Goal: Information Seeking & Learning: Check status

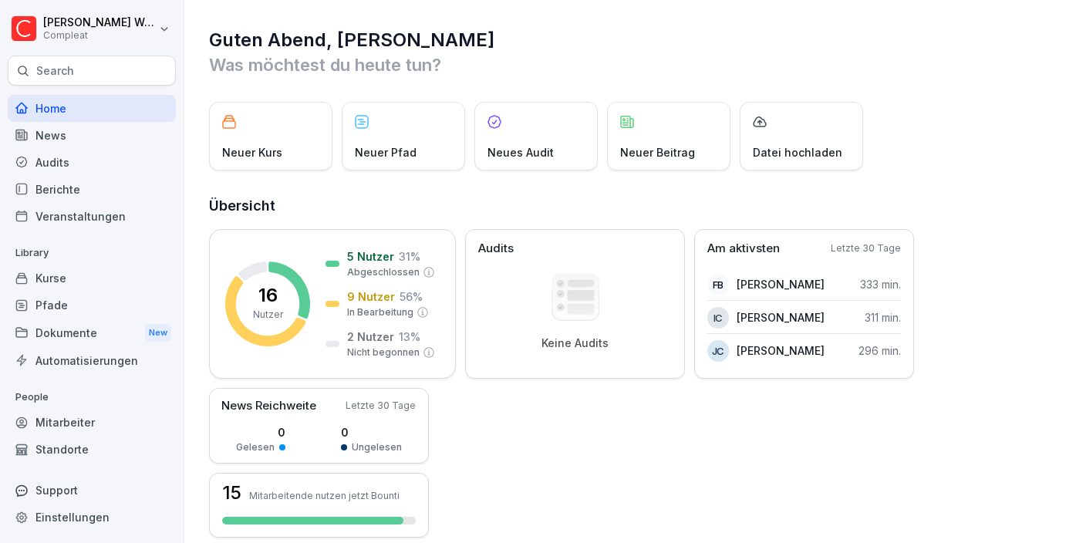
click at [40, 432] on div "Mitarbeiter" at bounding box center [92, 422] width 168 height 27
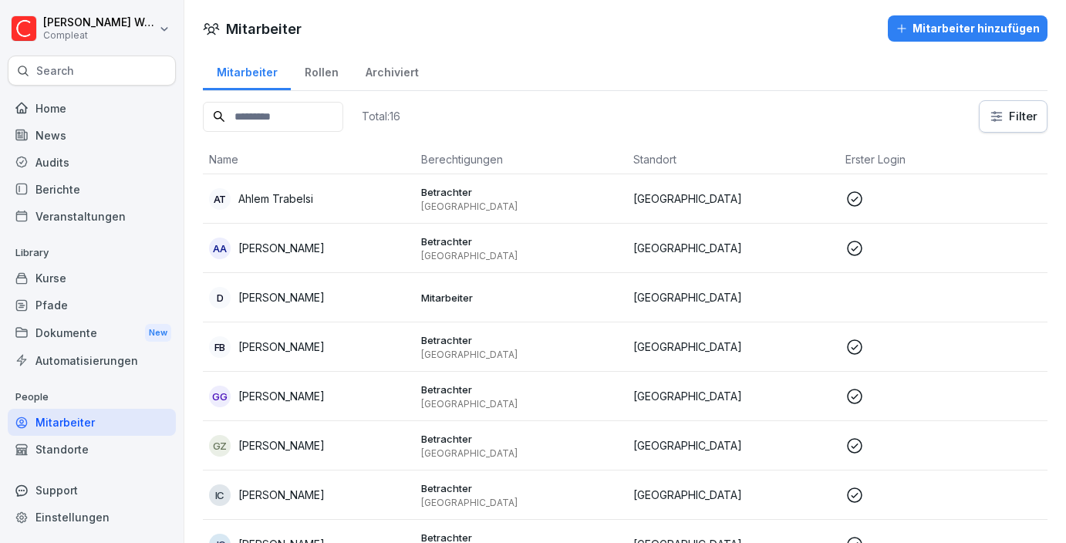
click at [64, 114] on div "Home" at bounding box center [92, 108] width 168 height 27
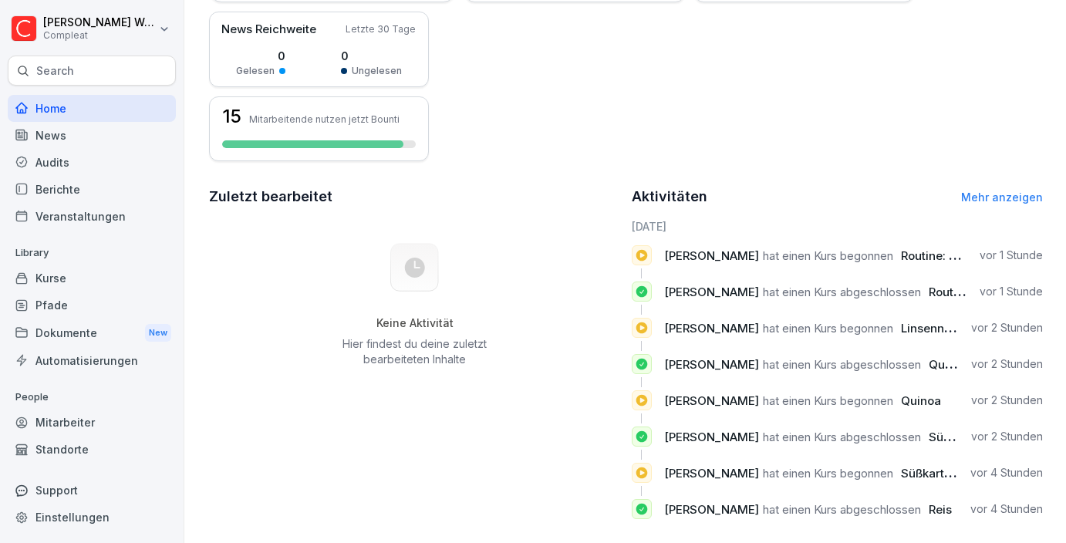
scroll to position [393, 0]
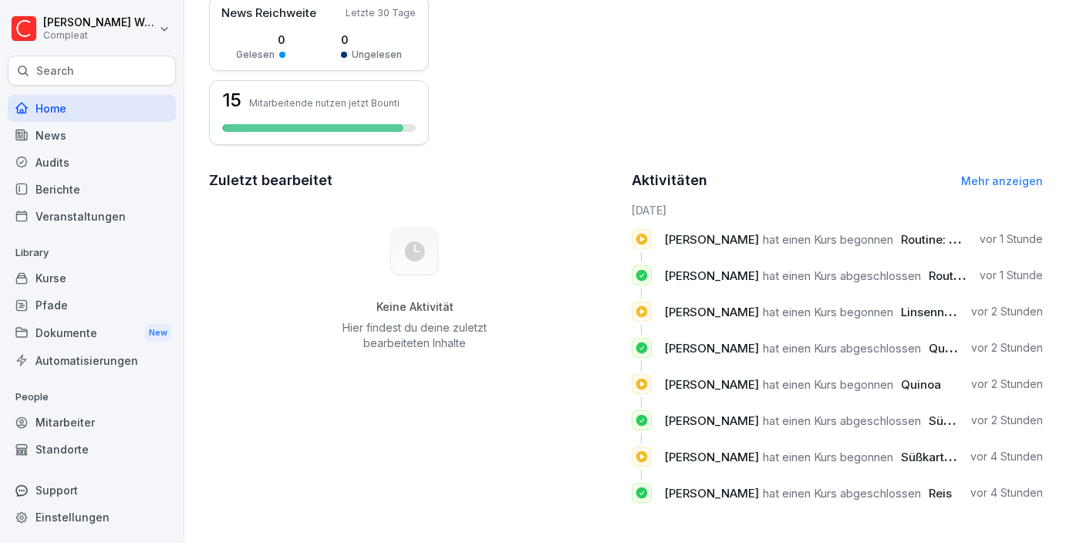
click at [96, 412] on div "Mitarbeiter" at bounding box center [92, 422] width 168 height 27
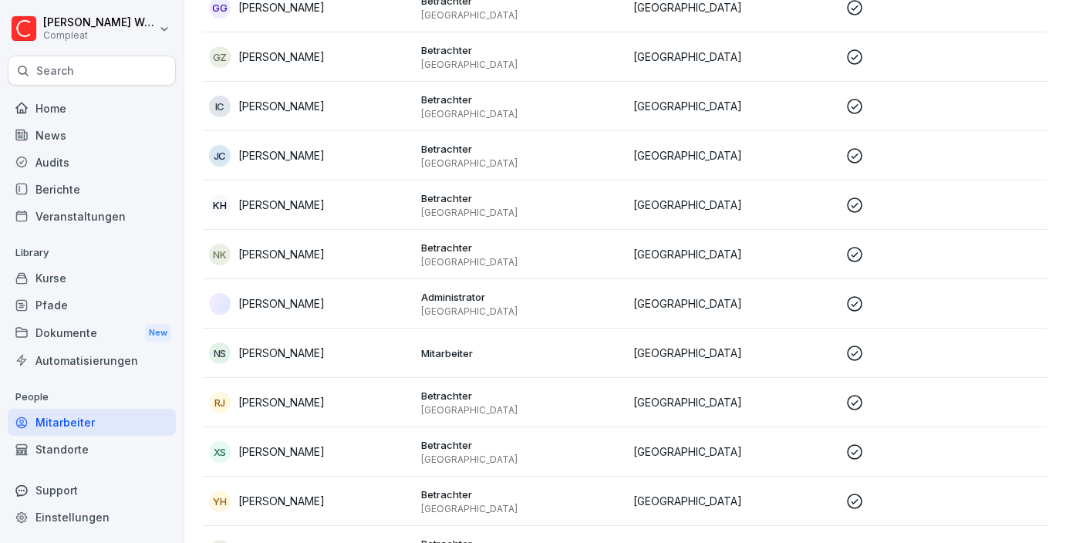
scroll to position [433, 0]
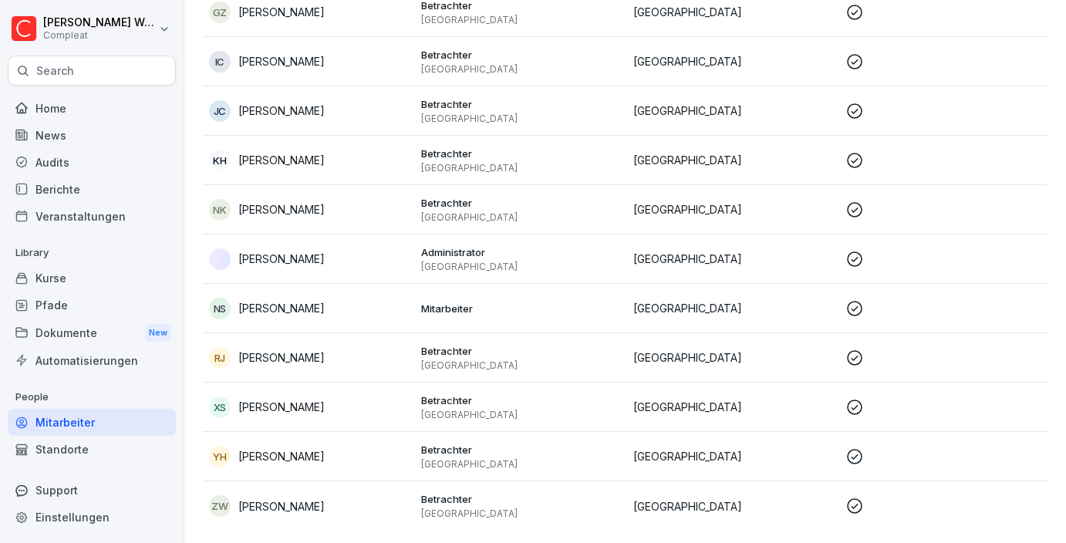
click at [329, 403] on div "XS [PERSON_NAME]" at bounding box center [309, 407] width 200 height 22
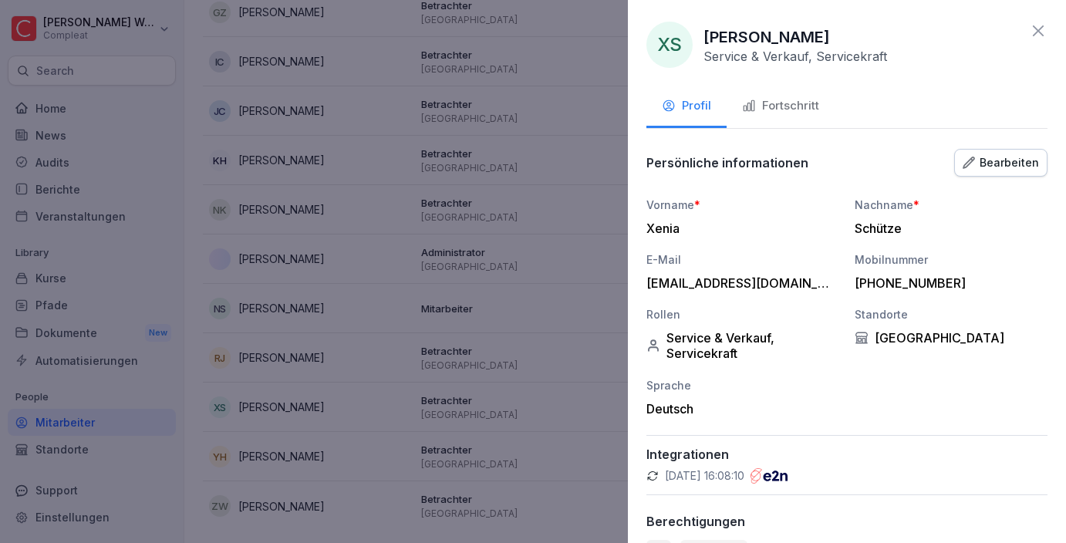
click at [798, 116] on button "Fortschritt" at bounding box center [781, 107] width 108 height 42
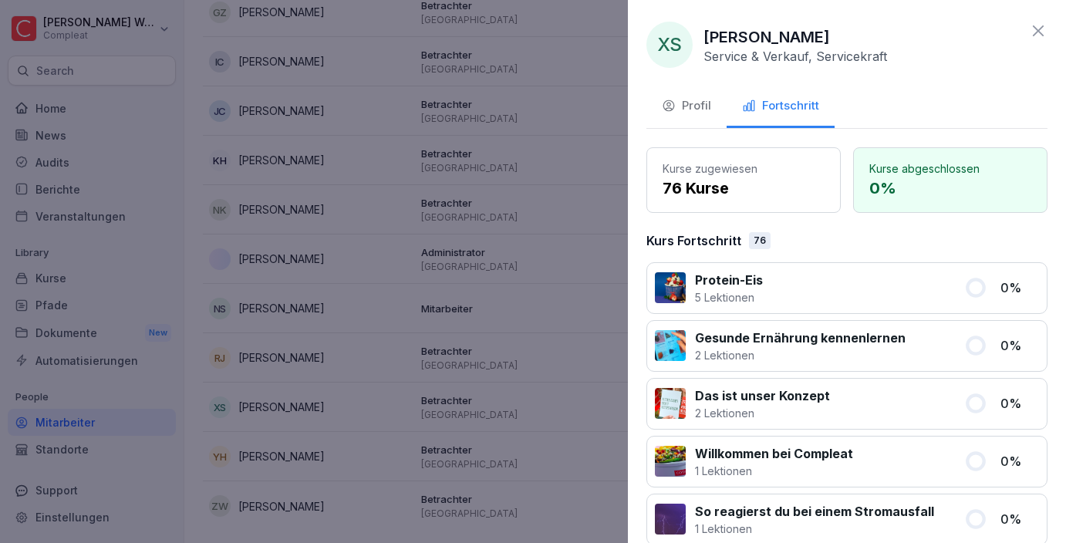
click at [597, 177] on div at bounding box center [533, 271] width 1066 height 543
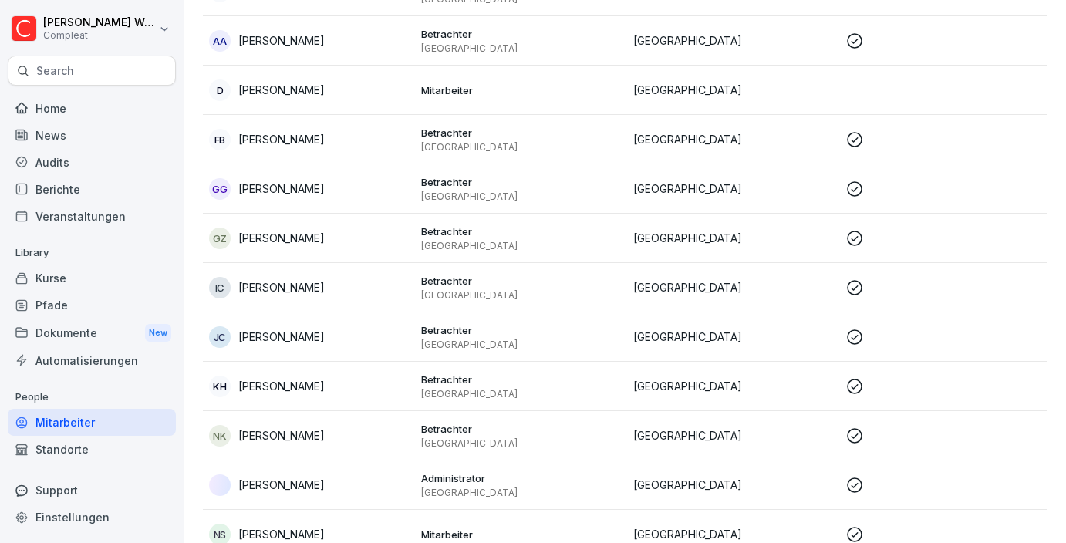
scroll to position [0, 0]
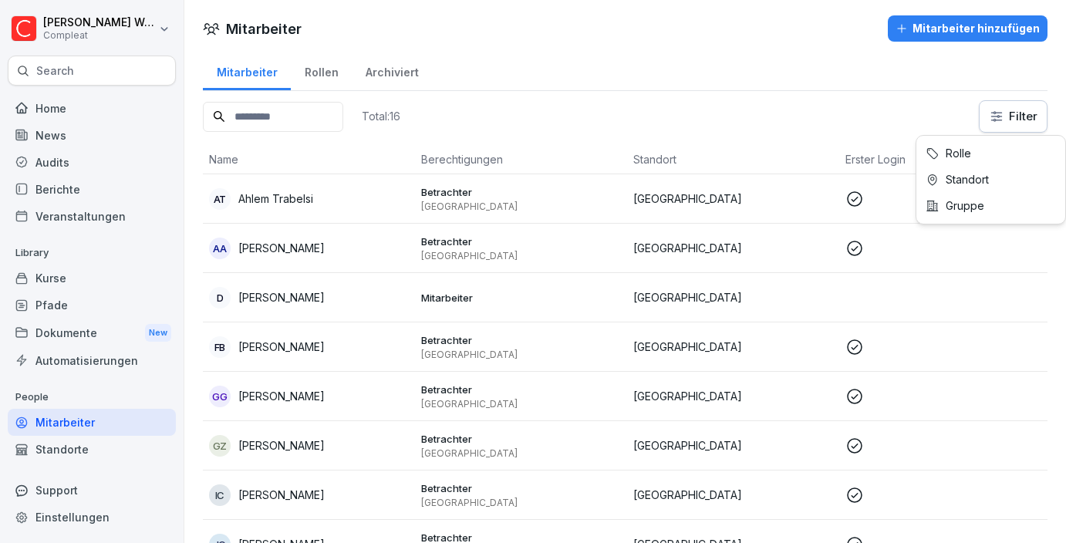
click at [1034, 115] on html "[PERSON_NAME] Compleat Search Home News Audits Berichte Veranstaltungen Library…" at bounding box center [533, 271] width 1066 height 543
click at [879, 92] on html "[PERSON_NAME] Compleat Search Home News Audits Berichte Veranstaltungen Library…" at bounding box center [533, 271] width 1066 height 543
click at [315, 66] on div "Rollen" at bounding box center [321, 70] width 61 height 39
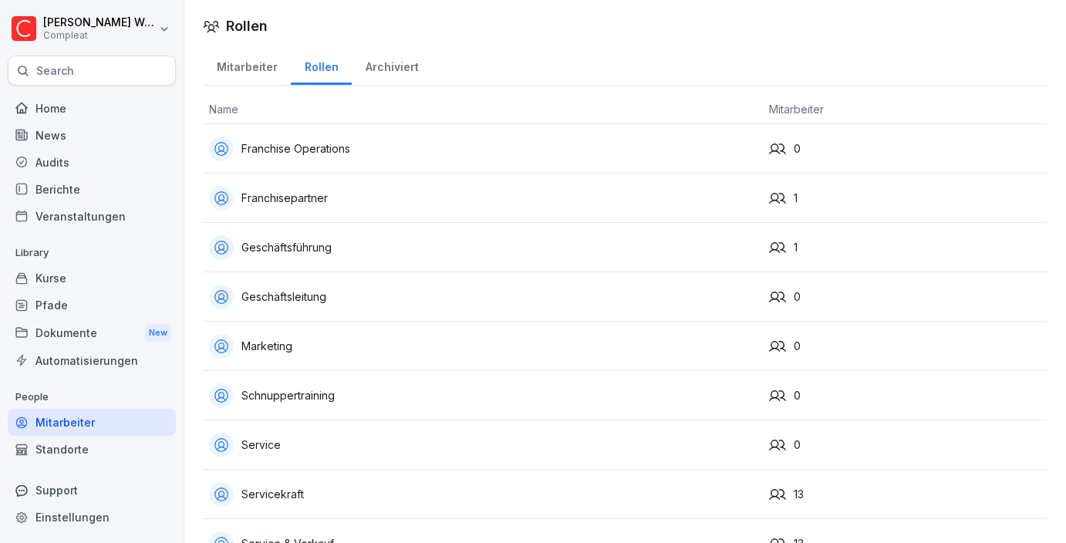
click at [394, 67] on div "Archiviert" at bounding box center [392, 65] width 80 height 39
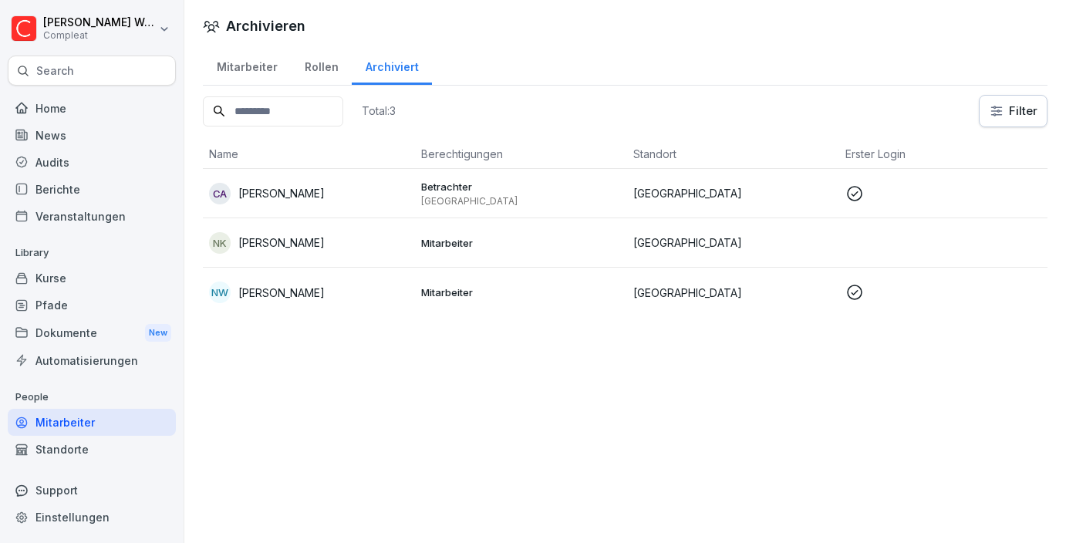
click at [310, 83] on div "Rollen" at bounding box center [321, 65] width 61 height 39
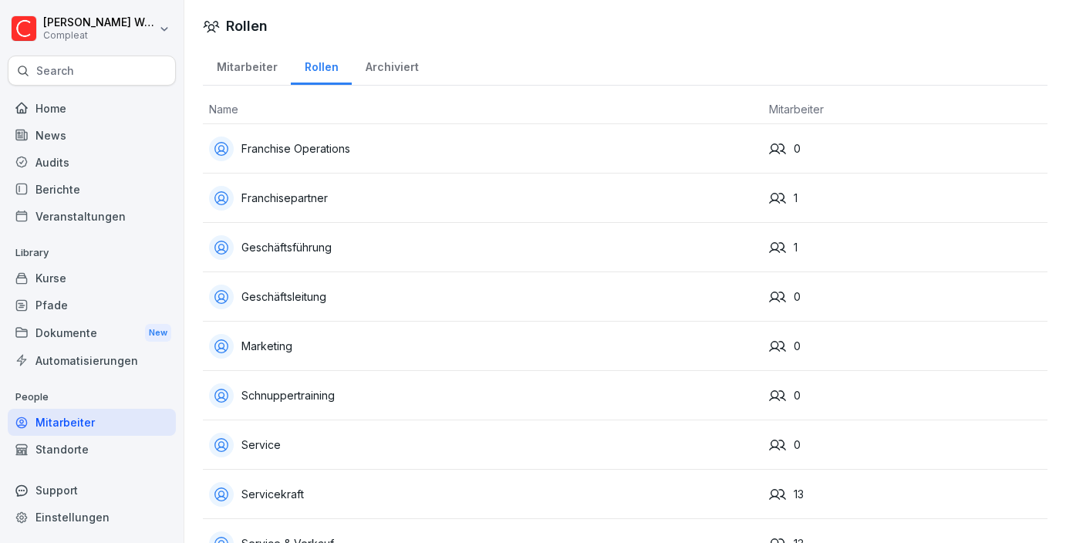
click at [239, 66] on div "Mitarbeiter" at bounding box center [247, 65] width 88 height 39
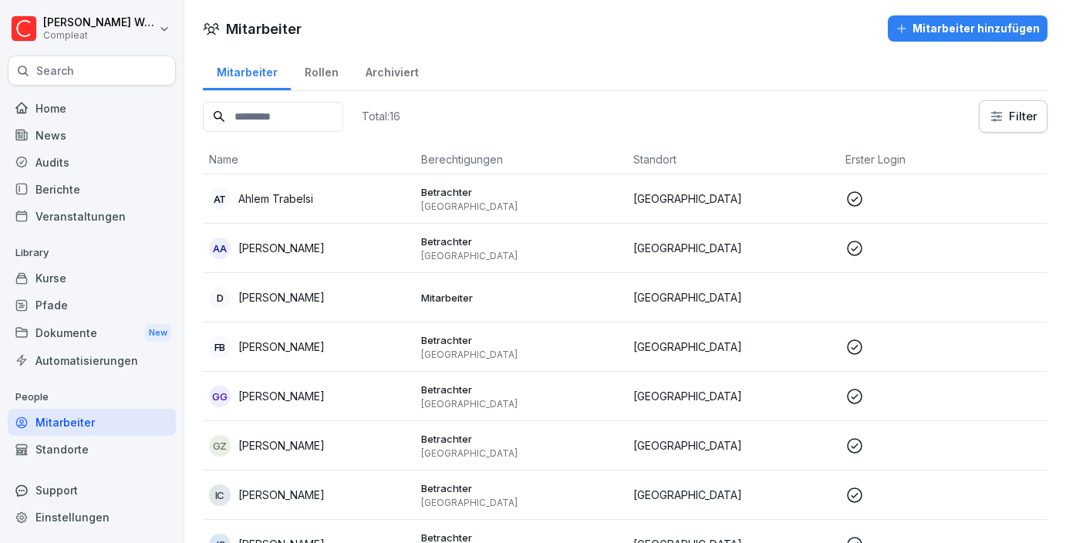
click at [77, 187] on div "Berichte" at bounding box center [92, 189] width 168 height 27
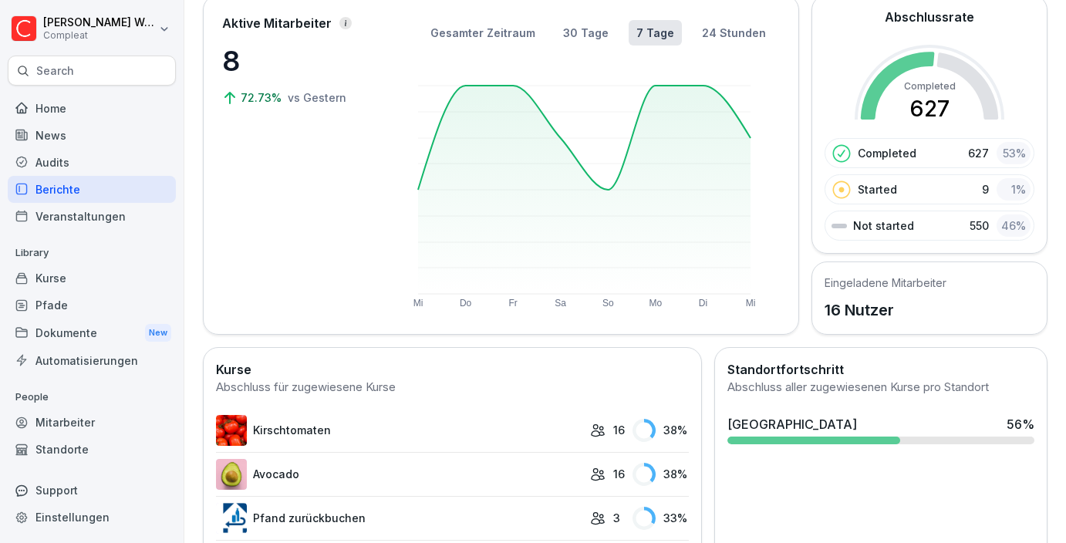
scroll to position [153, 0]
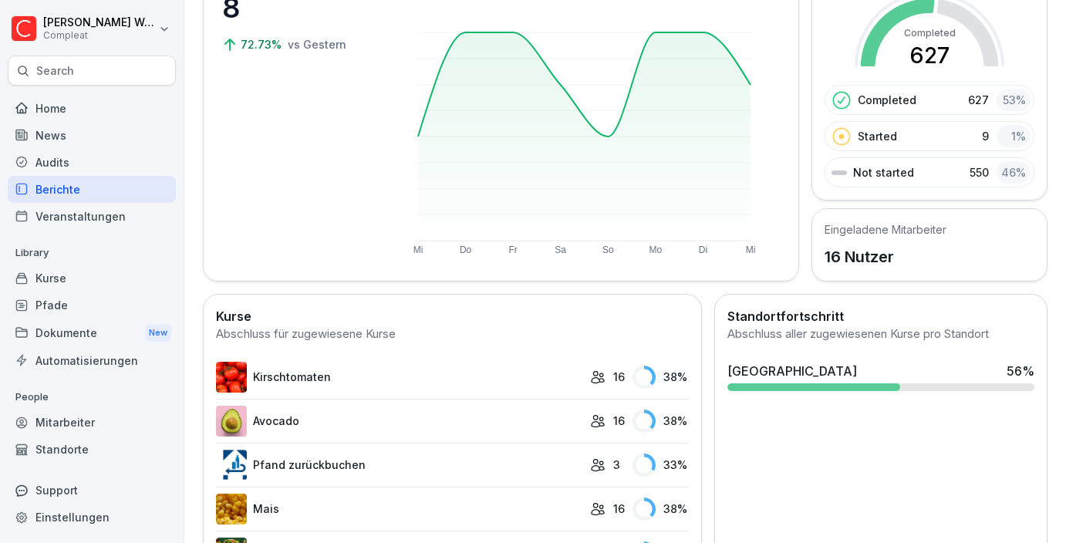
click at [76, 415] on div "Mitarbeiter" at bounding box center [92, 422] width 168 height 27
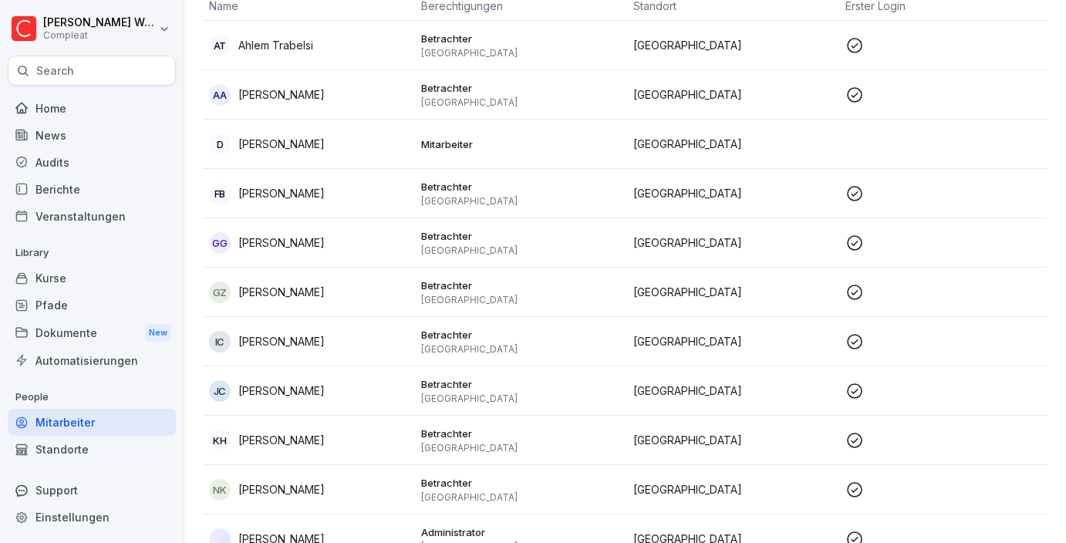
scroll to position [15, 0]
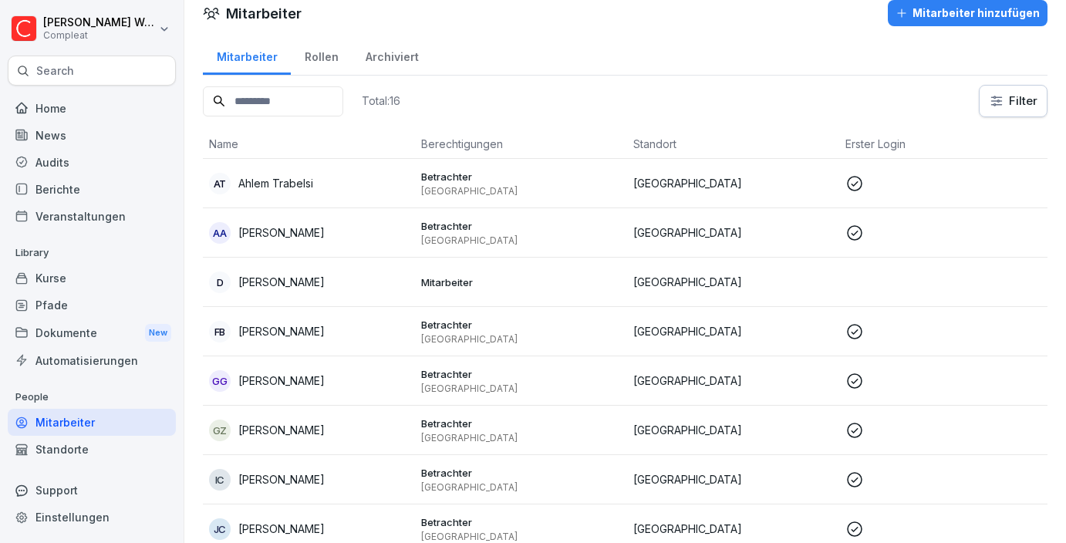
click at [720, 185] on p "[GEOGRAPHIC_DATA]" at bounding box center [733, 183] width 200 height 16
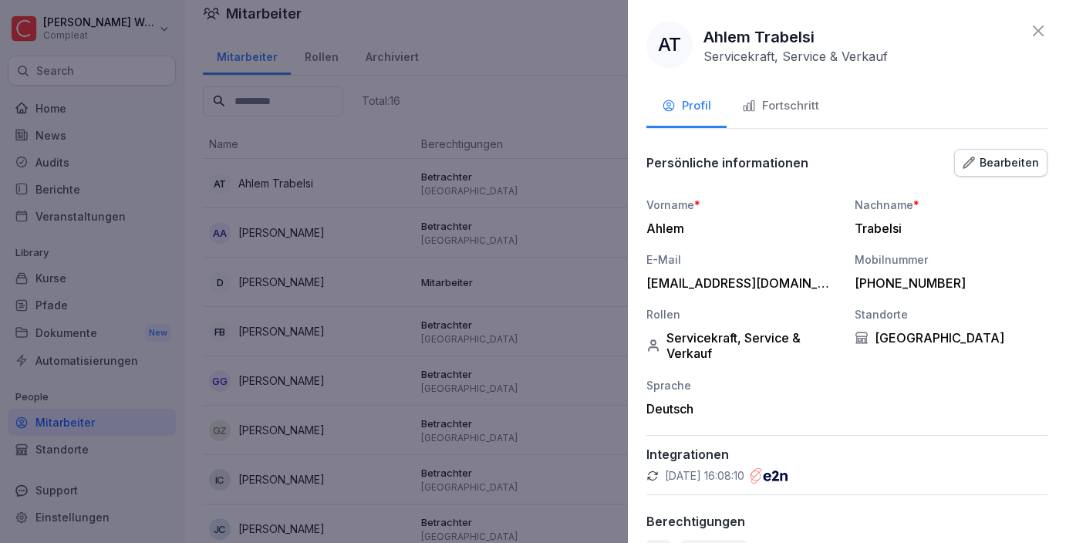
click at [795, 110] on div "Fortschritt" at bounding box center [780, 106] width 77 height 18
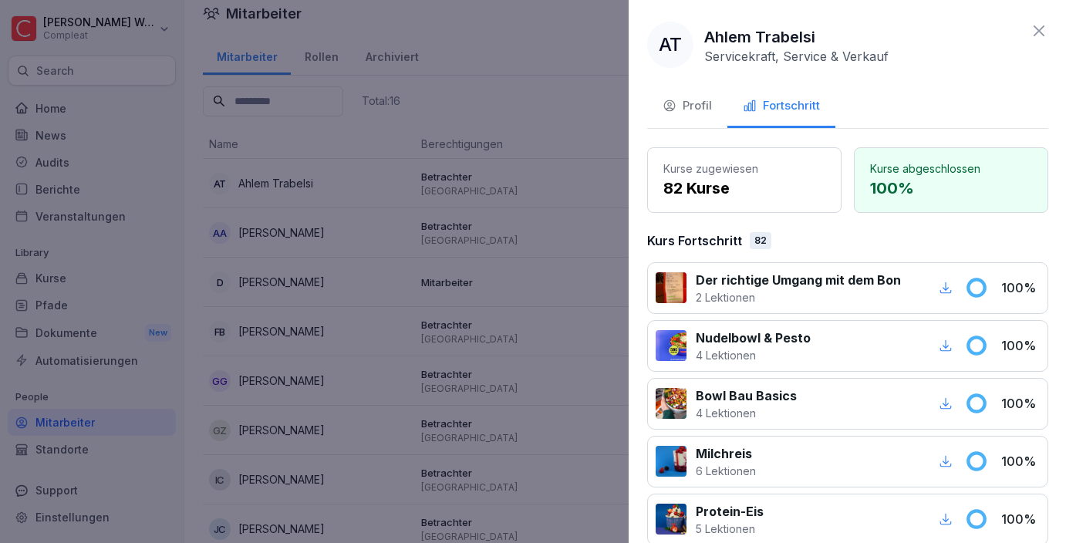
click at [565, 150] on div at bounding box center [533, 271] width 1066 height 543
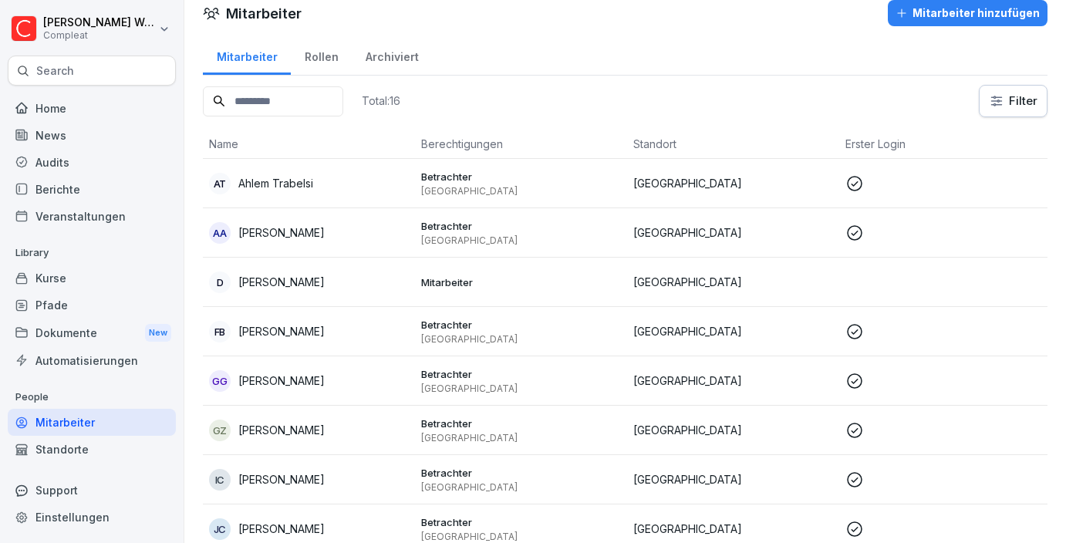
click at [585, 241] on p "[GEOGRAPHIC_DATA]" at bounding box center [521, 240] width 200 height 12
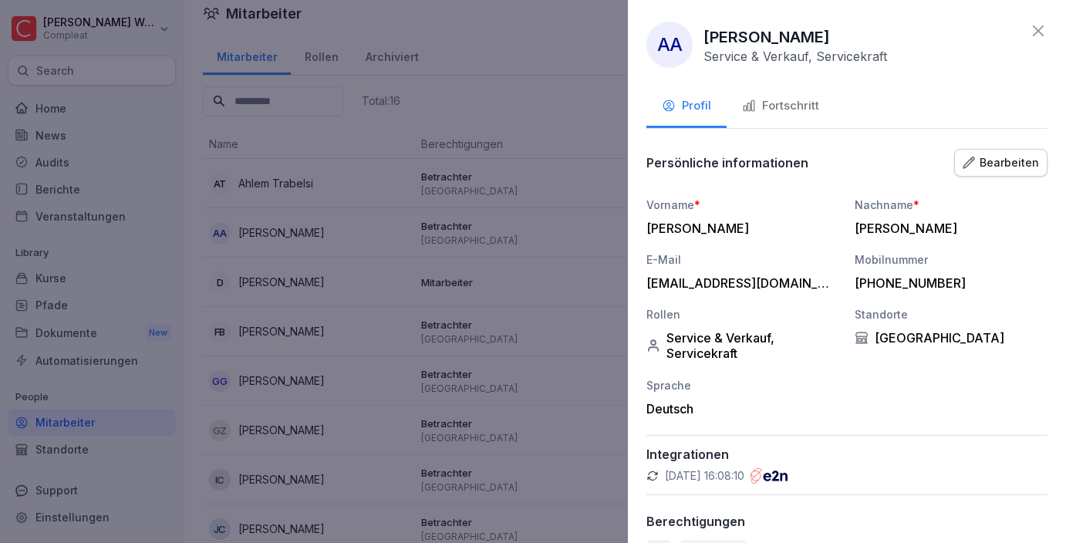
click at [770, 111] on div "Fortschritt" at bounding box center [780, 106] width 77 height 18
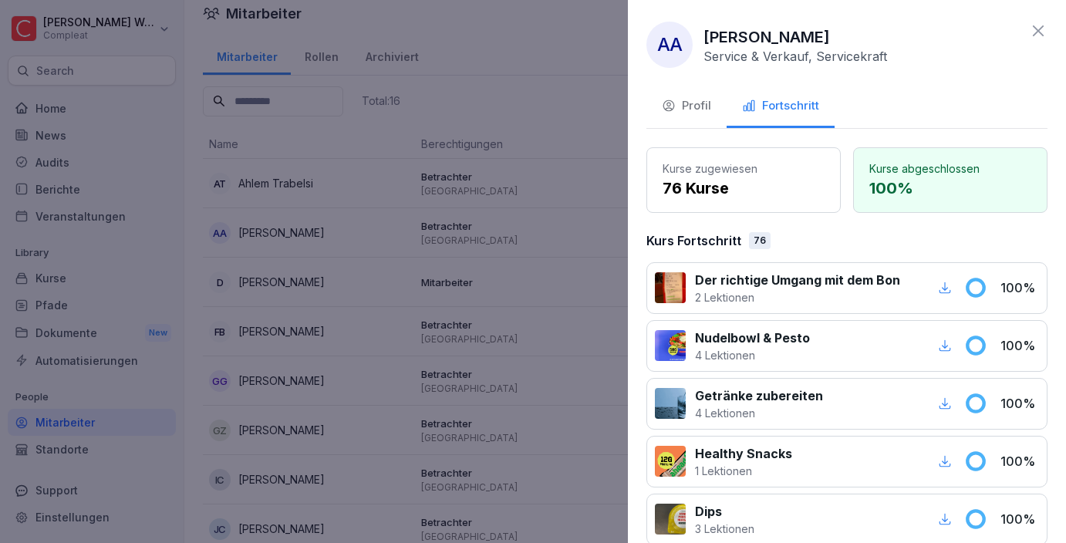
click at [585, 170] on div at bounding box center [533, 271] width 1066 height 543
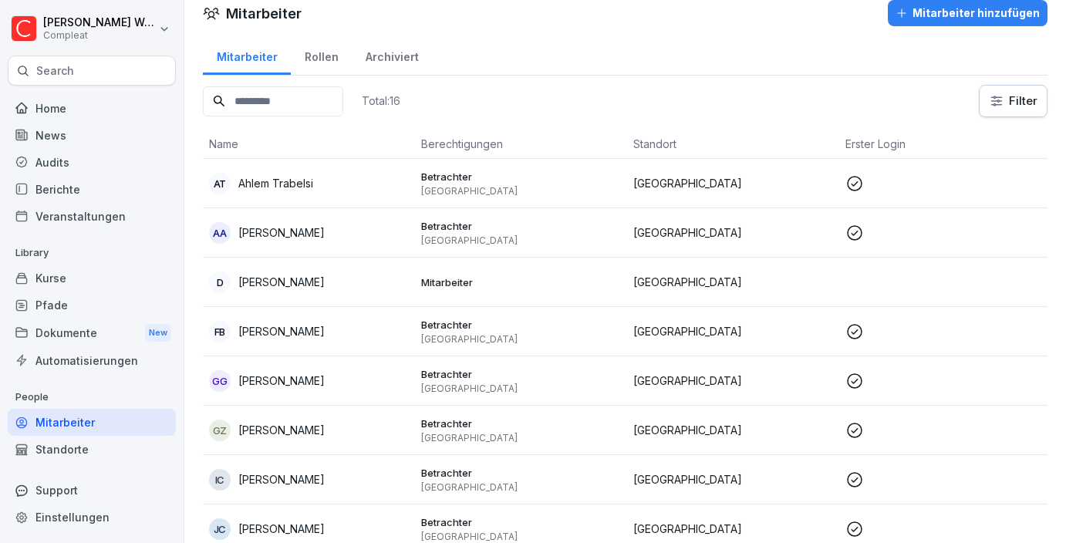
click at [571, 336] on p "[GEOGRAPHIC_DATA]" at bounding box center [521, 339] width 200 height 12
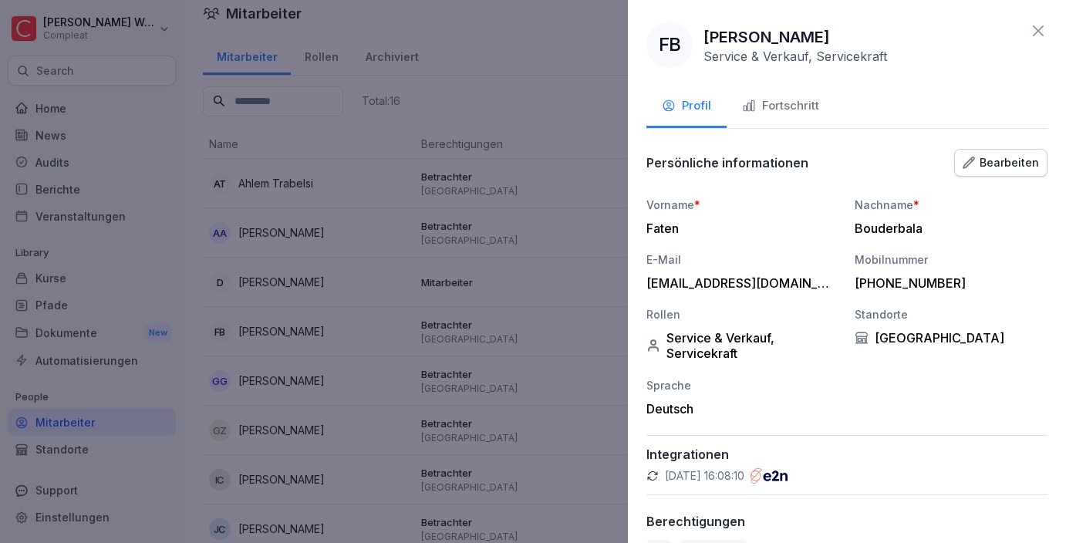
click at [778, 103] on div "Fortschritt" at bounding box center [780, 106] width 77 height 18
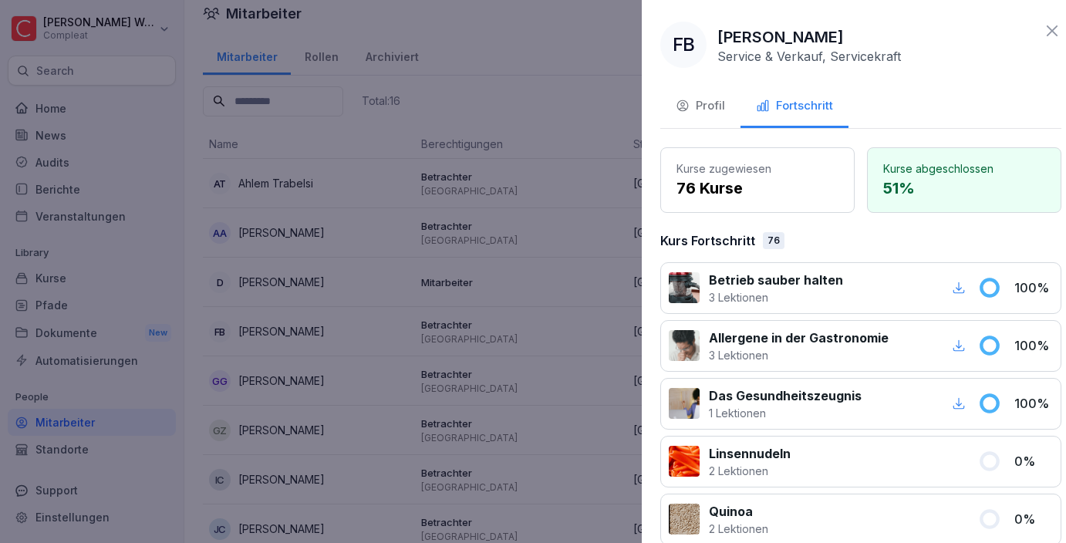
click at [553, 191] on div at bounding box center [533, 271] width 1066 height 543
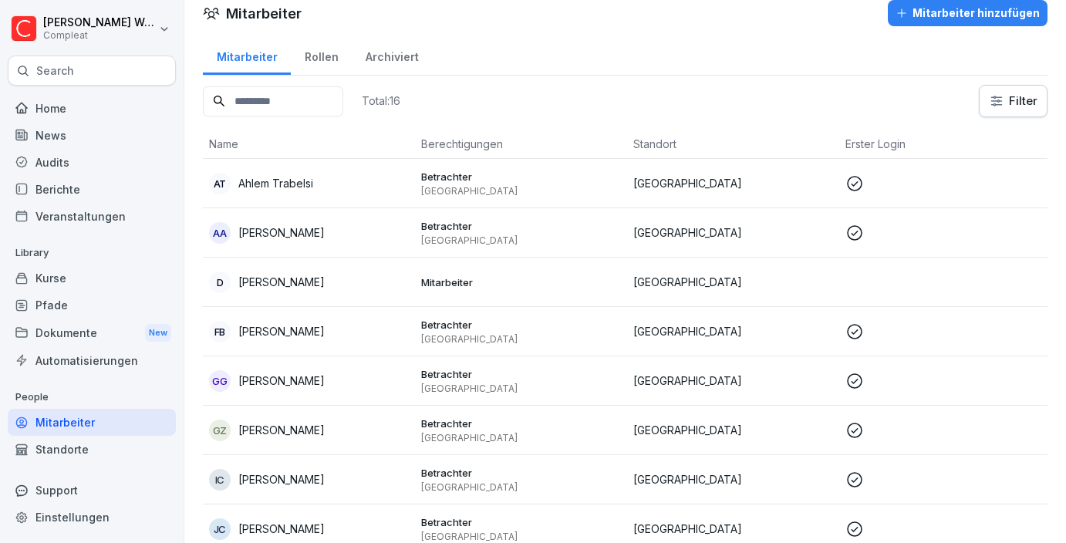
click at [520, 379] on p "Betrachter" at bounding box center [521, 374] width 200 height 14
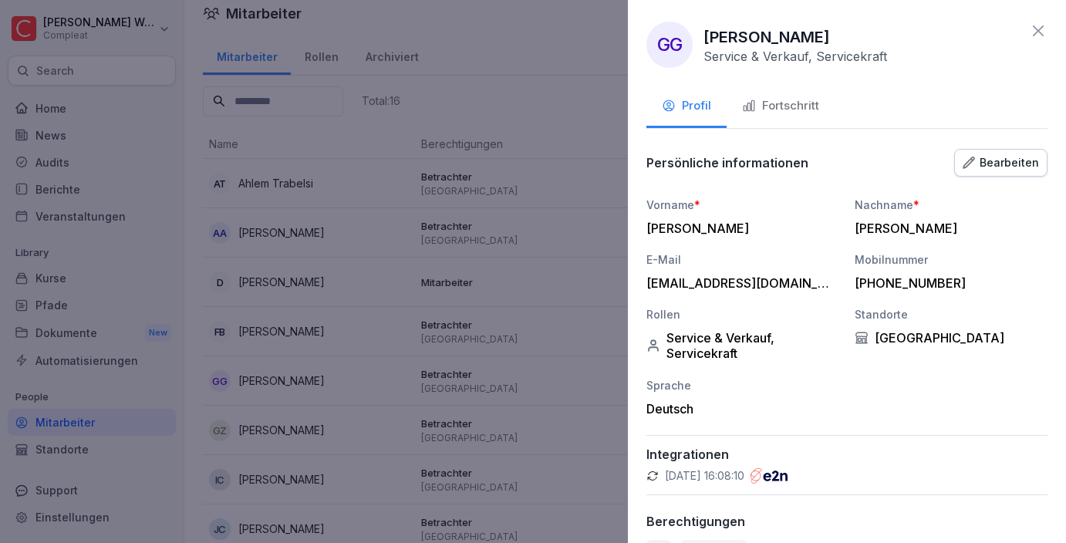
click at [770, 107] on div "Fortschritt" at bounding box center [780, 106] width 77 height 18
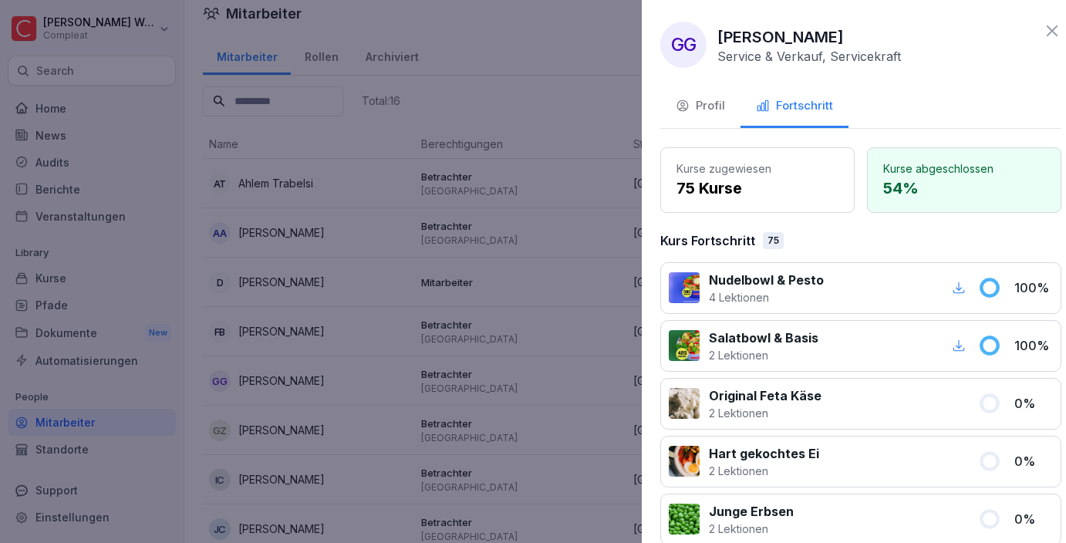
click at [548, 208] on div at bounding box center [533, 271] width 1066 height 543
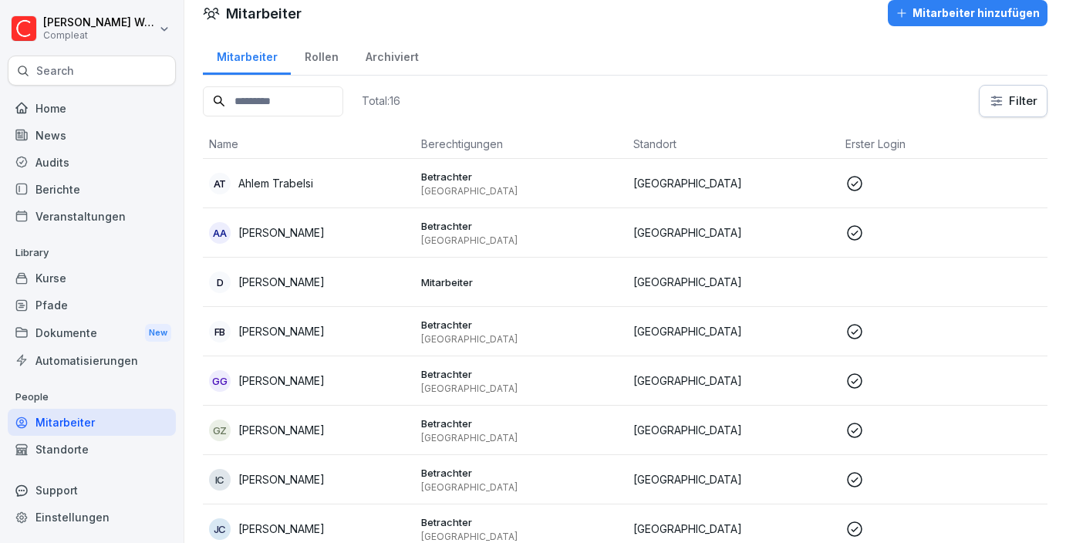
click at [514, 427] on p "Betrachter" at bounding box center [521, 424] width 200 height 14
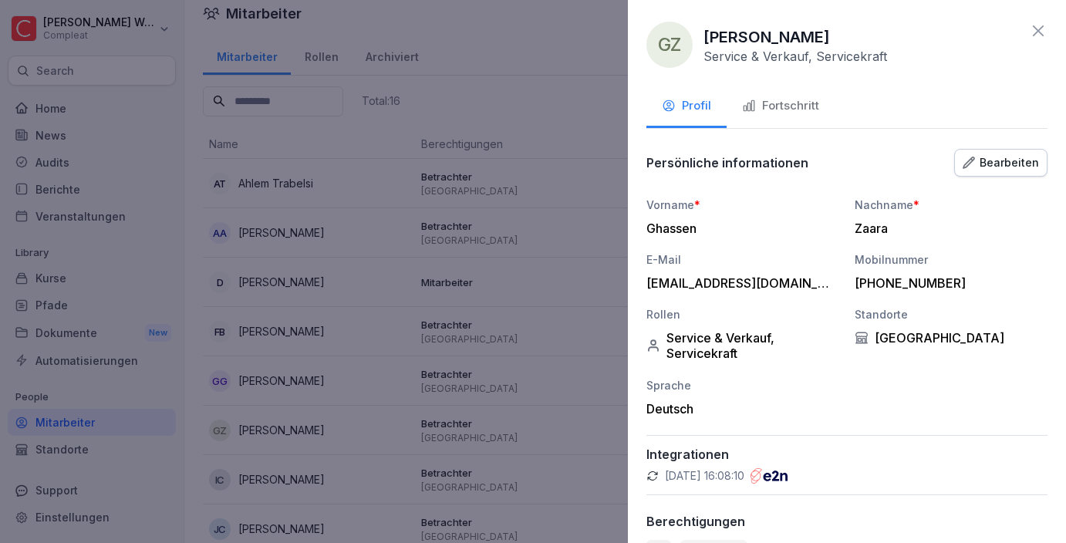
click at [601, 310] on div at bounding box center [533, 271] width 1066 height 543
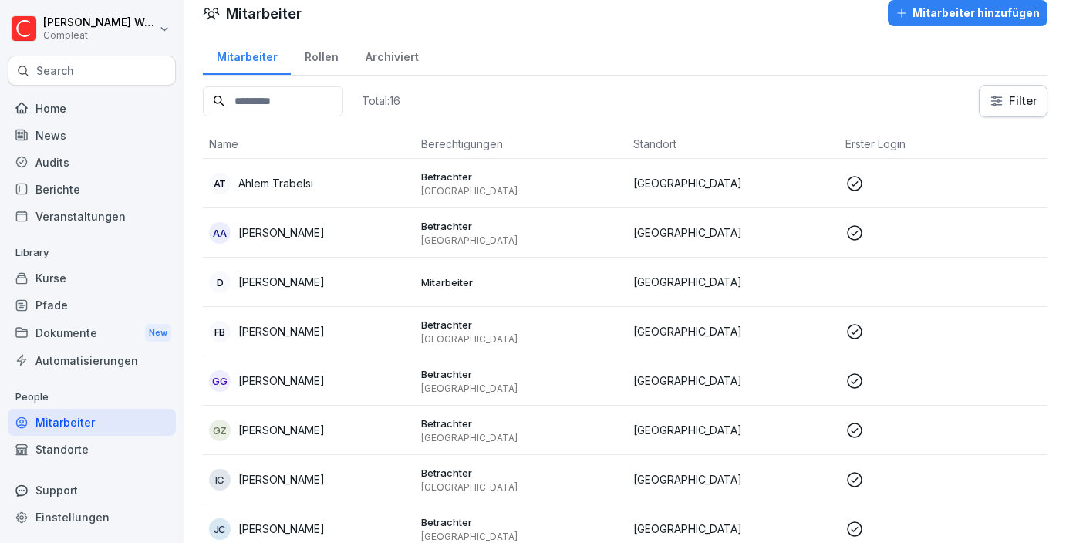
click at [558, 468] on p "Betrachter" at bounding box center [521, 473] width 200 height 14
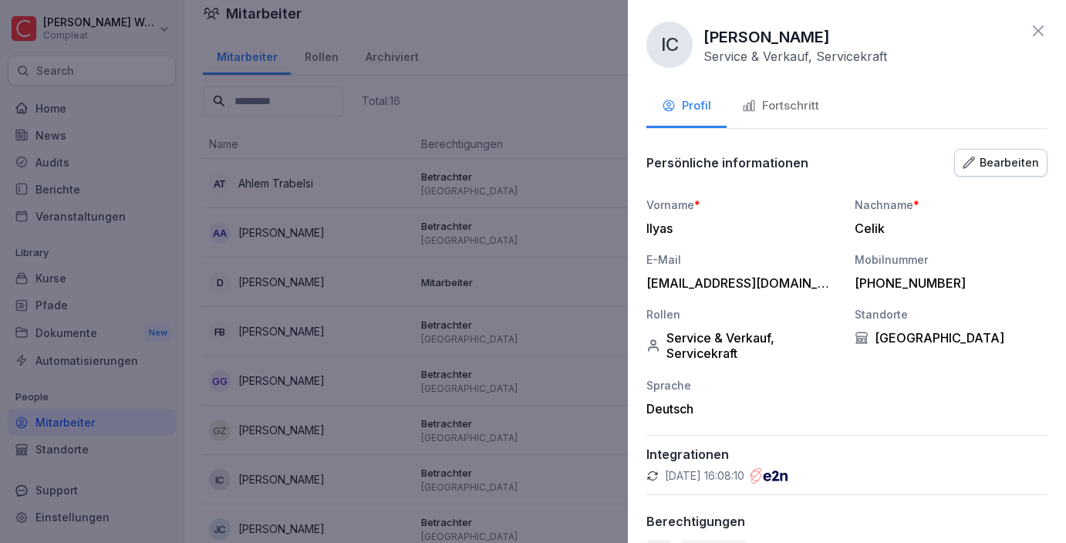
click at [482, 415] on div at bounding box center [533, 271] width 1066 height 543
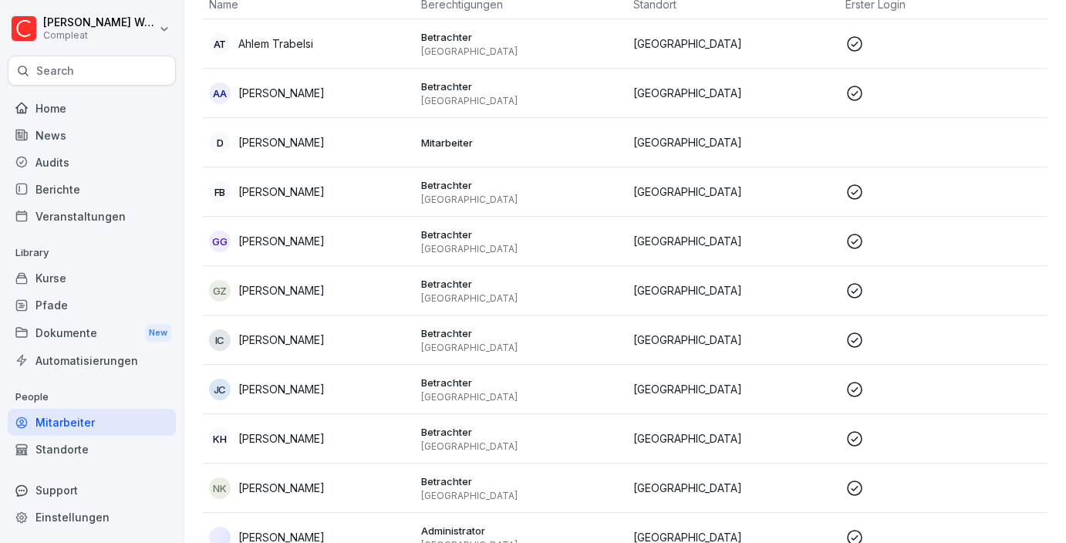
scroll to position [164, 0]
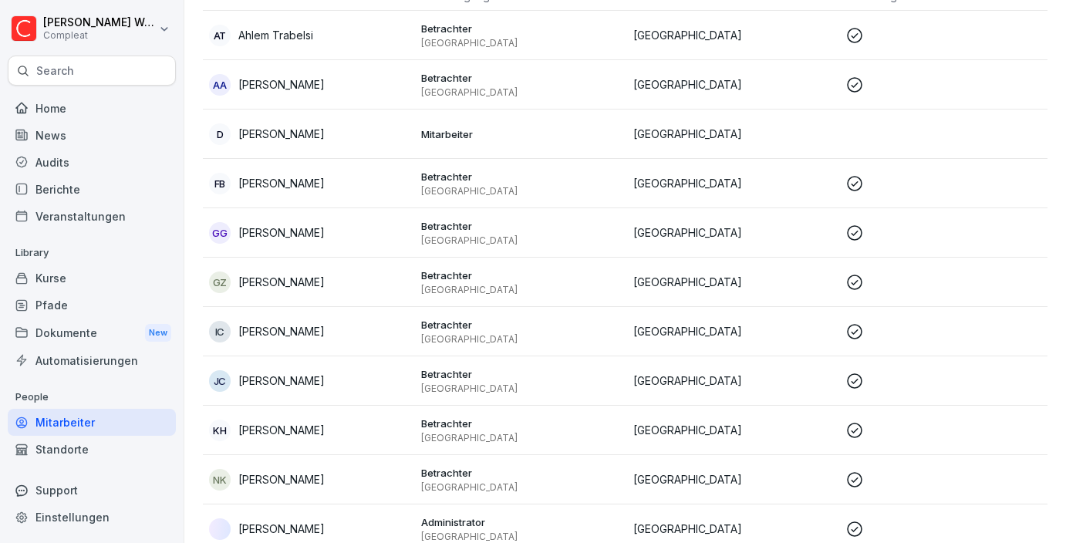
click at [501, 423] on p "Betrachter" at bounding box center [521, 424] width 200 height 14
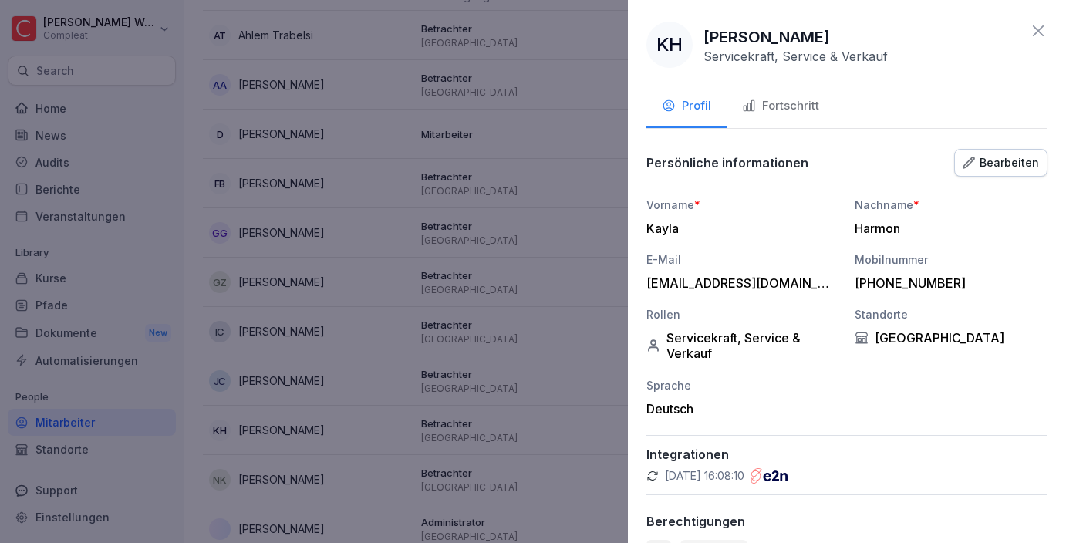
click at [504, 393] on div at bounding box center [533, 271] width 1066 height 543
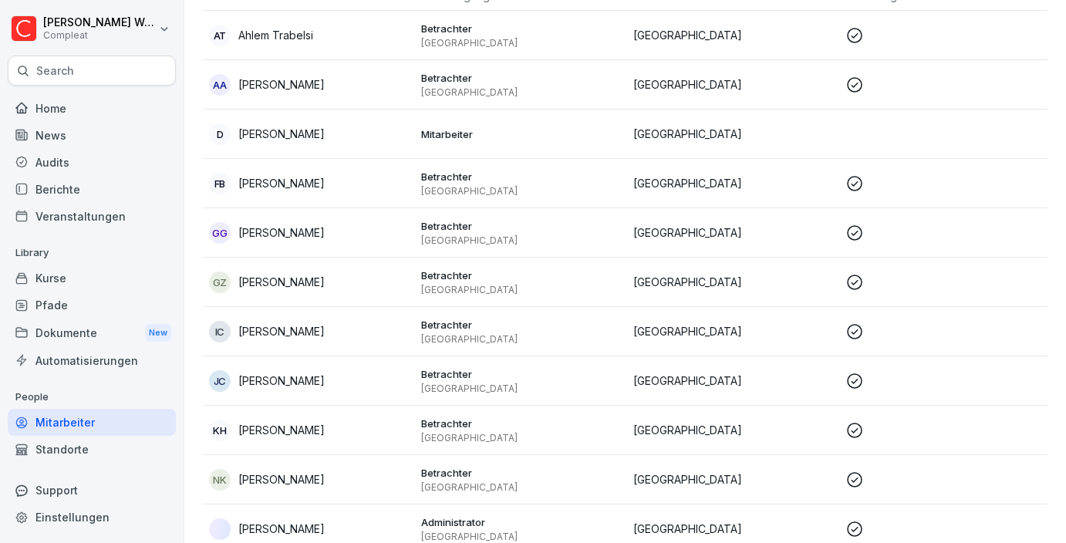
click at [509, 376] on p "Betrachter" at bounding box center [521, 374] width 200 height 14
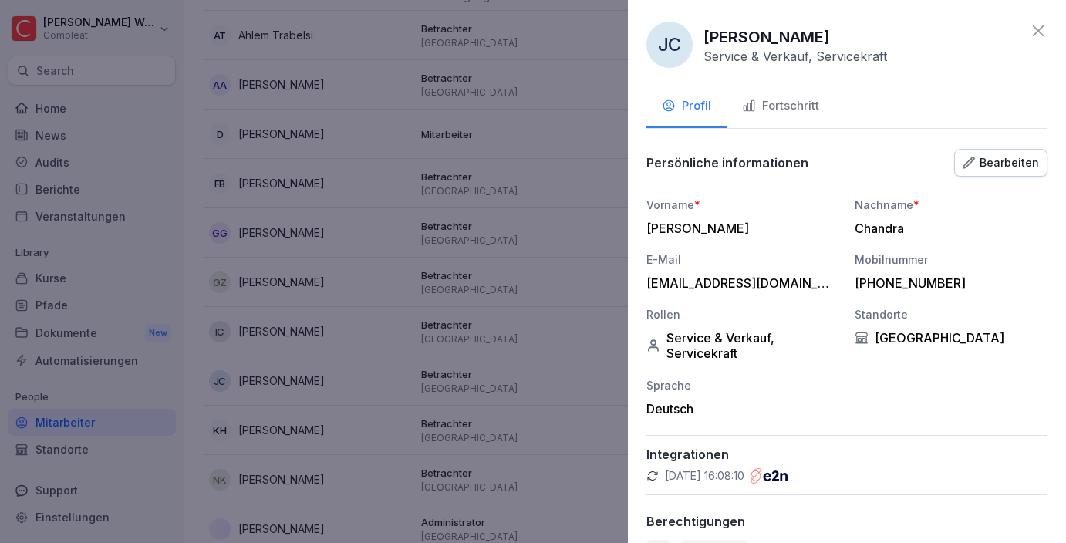
click at [783, 111] on div "Fortschritt" at bounding box center [780, 106] width 77 height 18
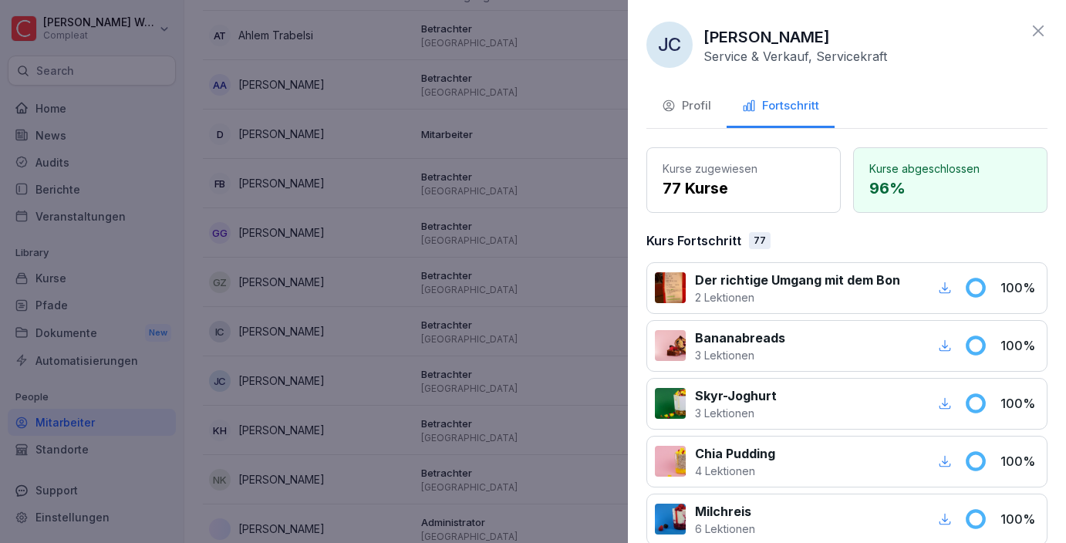
click at [585, 219] on div at bounding box center [533, 271] width 1066 height 543
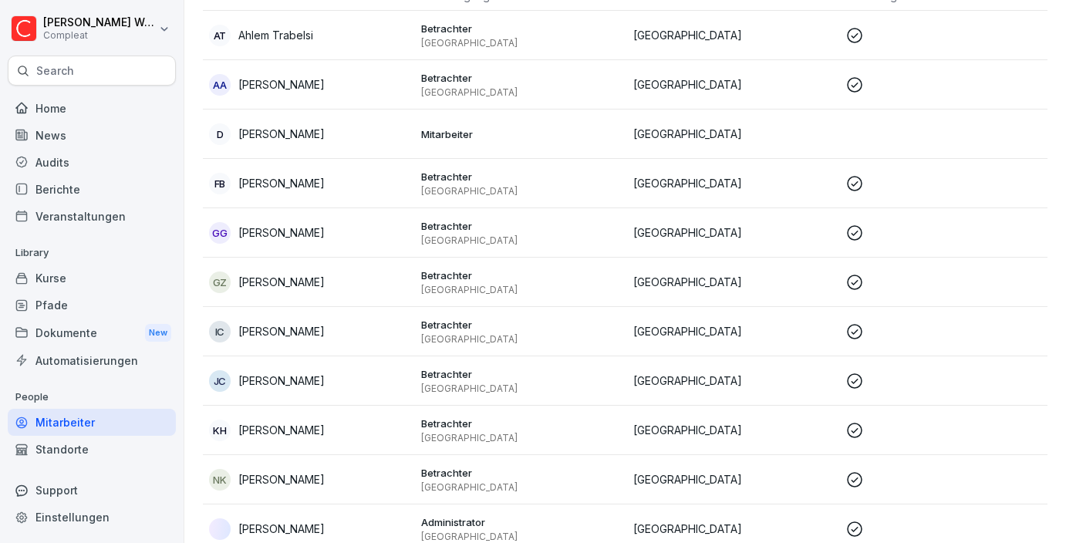
click at [514, 436] on p "[GEOGRAPHIC_DATA]" at bounding box center [521, 438] width 200 height 12
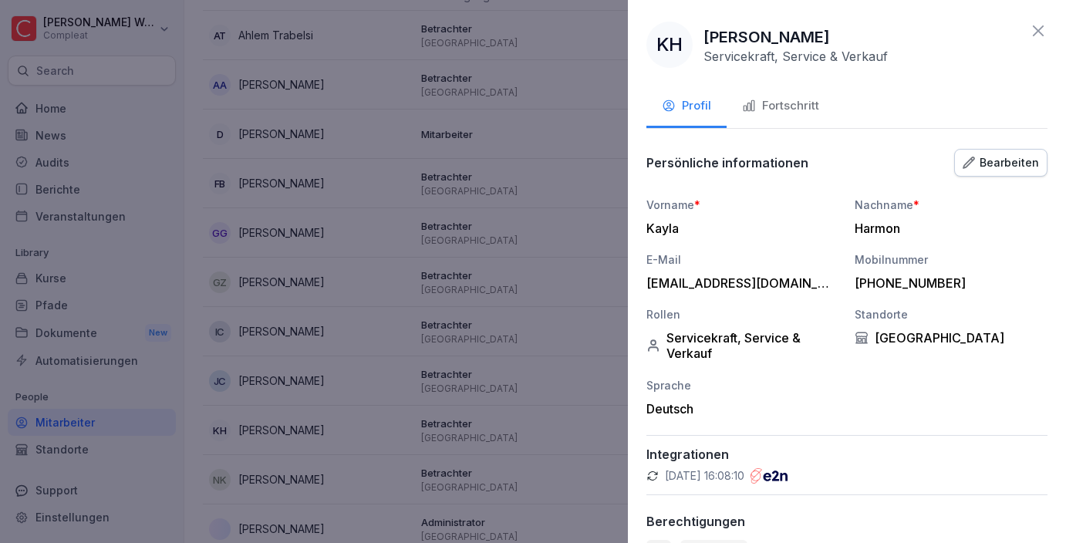
click at [759, 120] on button "Fortschritt" at bounding box center [781, 107] width 108 height 42
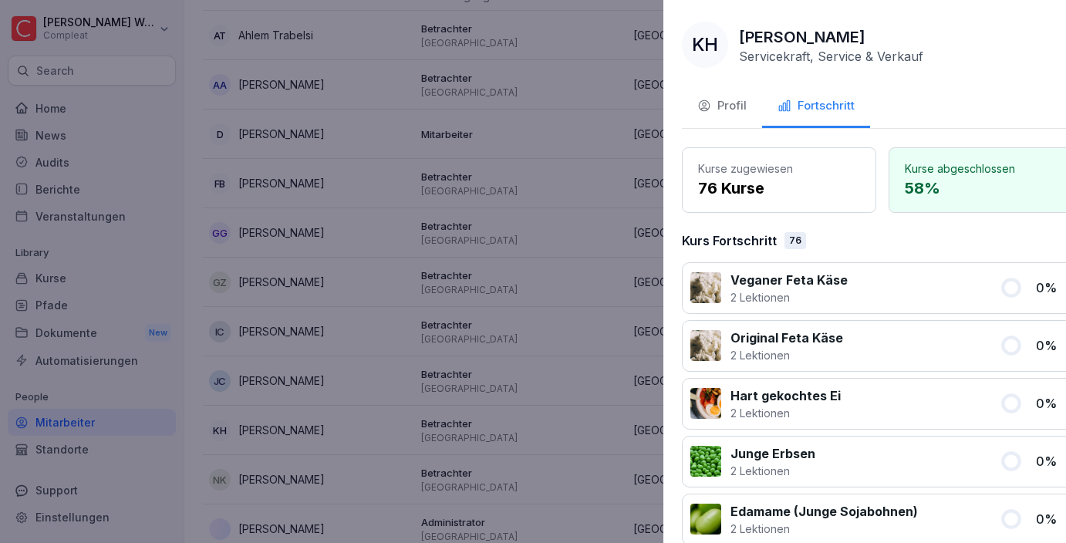
click at [564, 245] on div at bounding box center [533, 271] width 1066 height 543
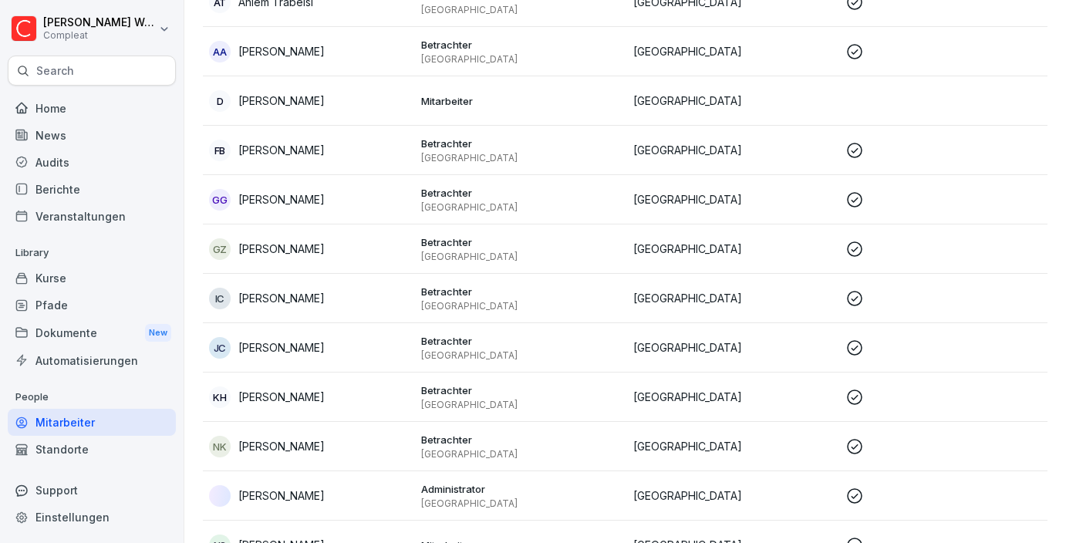
scroll to position [238, 0]
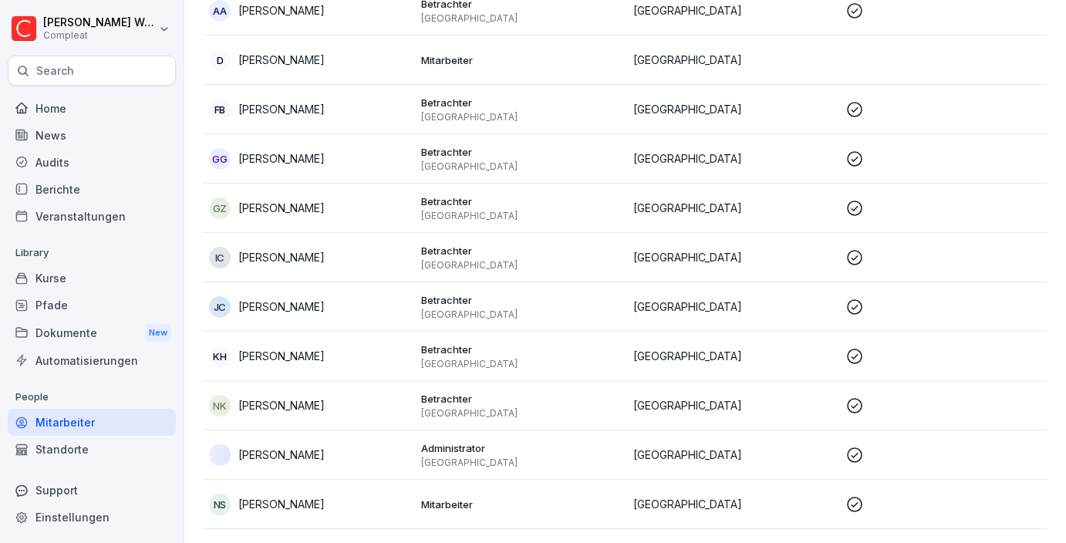
click at [521, 411] on p "[GEOGRAPHIC_DATA]" at bounding box center [521, 413] width 200 height 12
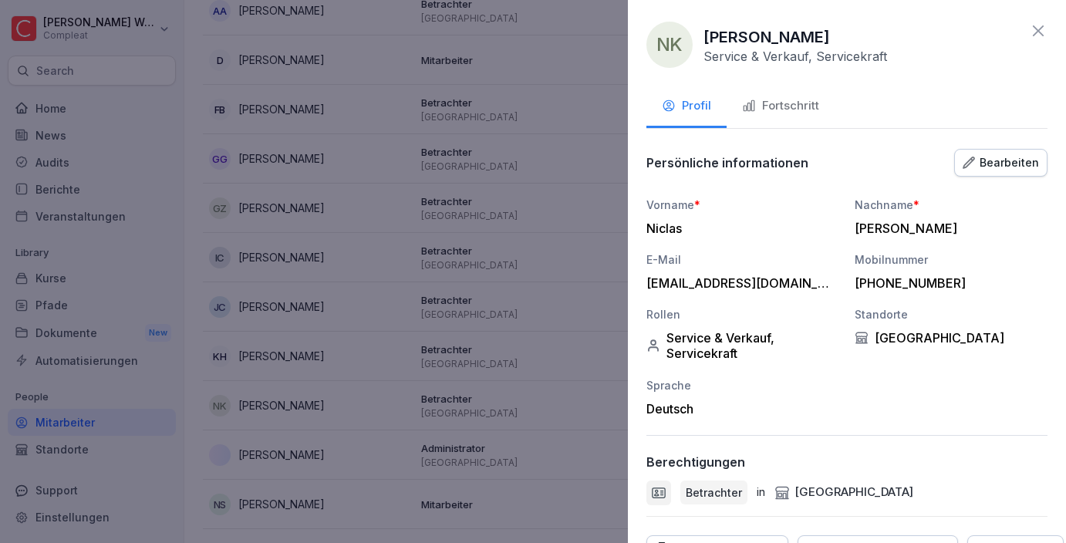
click at [802, 114] on div "Fortschritt" at bounding box center [780, 106] width 77 height 18
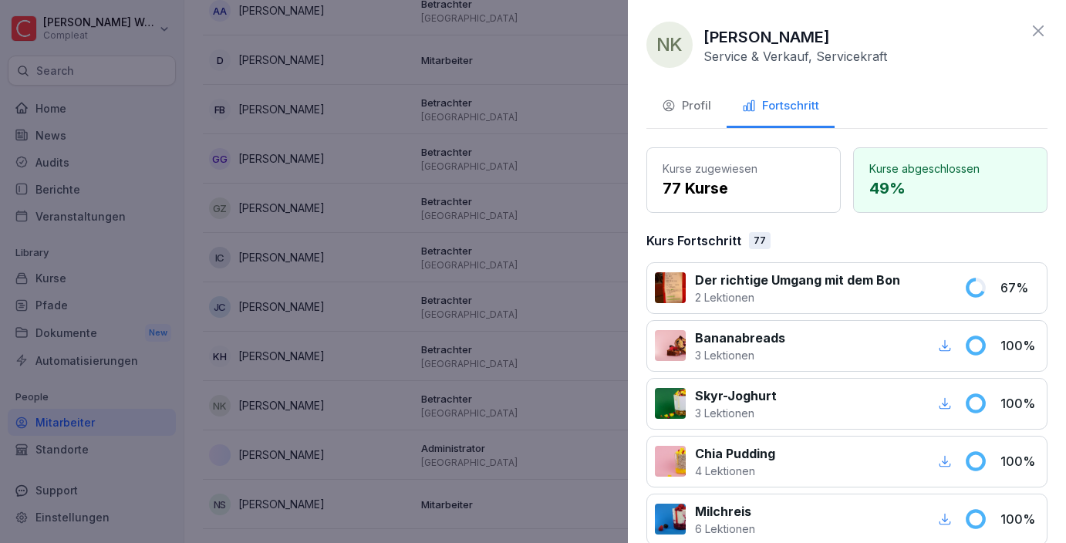
click at [582, 259] on div at bounding box center [533, 271] width 1066 height 543
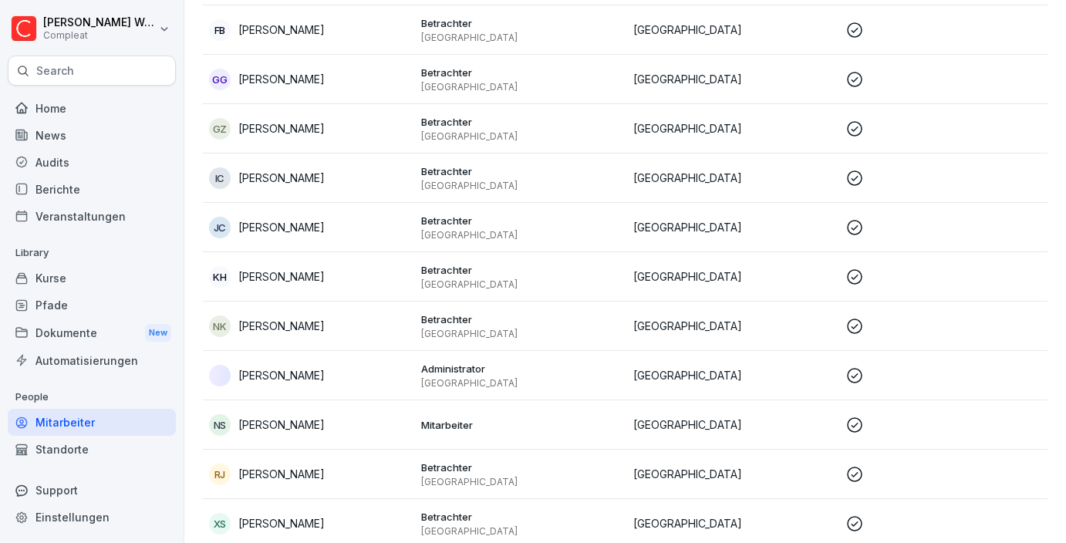
scroll to position [322, 0]
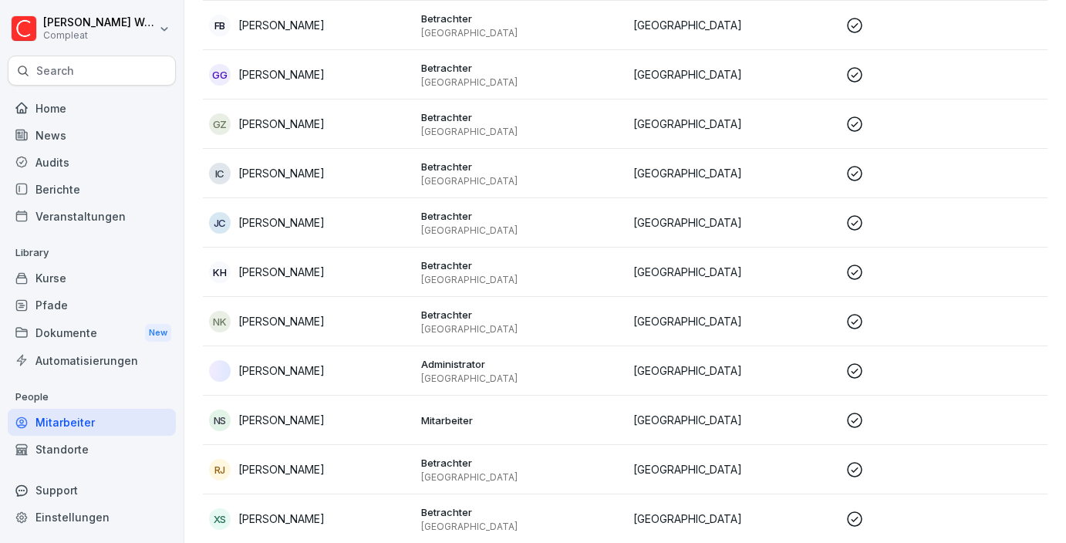
click at [508, 427] on td "Mitarbeiter" at bounding box center [521, 420] width 212 height 49
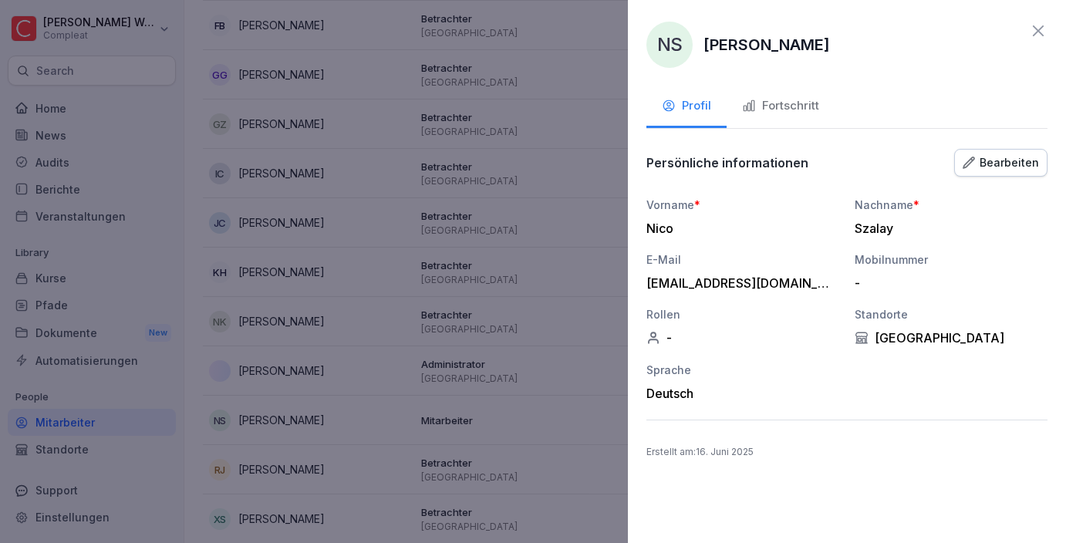
click at [562, 275] on div at bounding box center [533, 271] width 1066 height 543
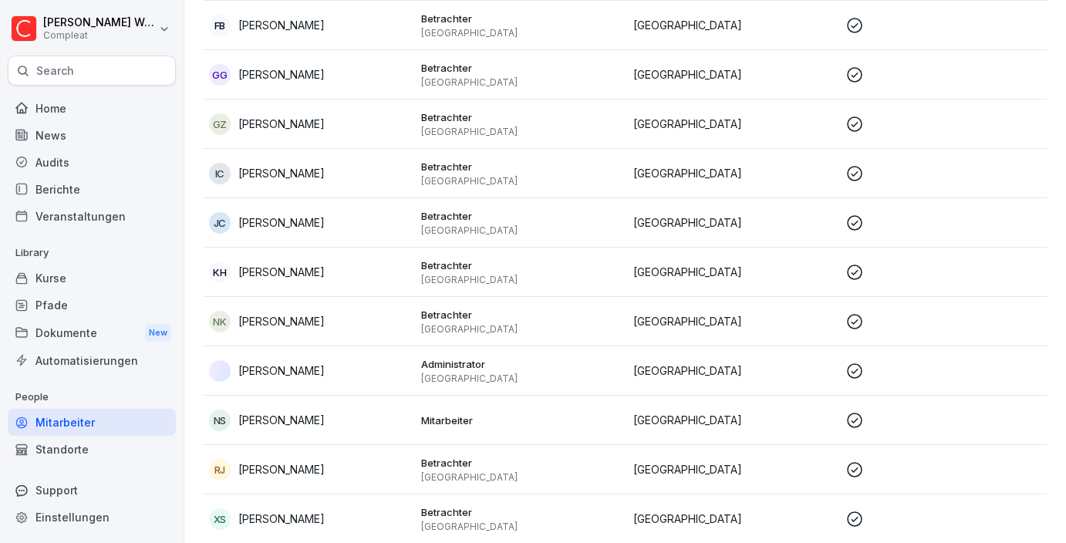
click at [542, 465] on p "Betrachter" at bounding box center [521, 463] width 200 height 14
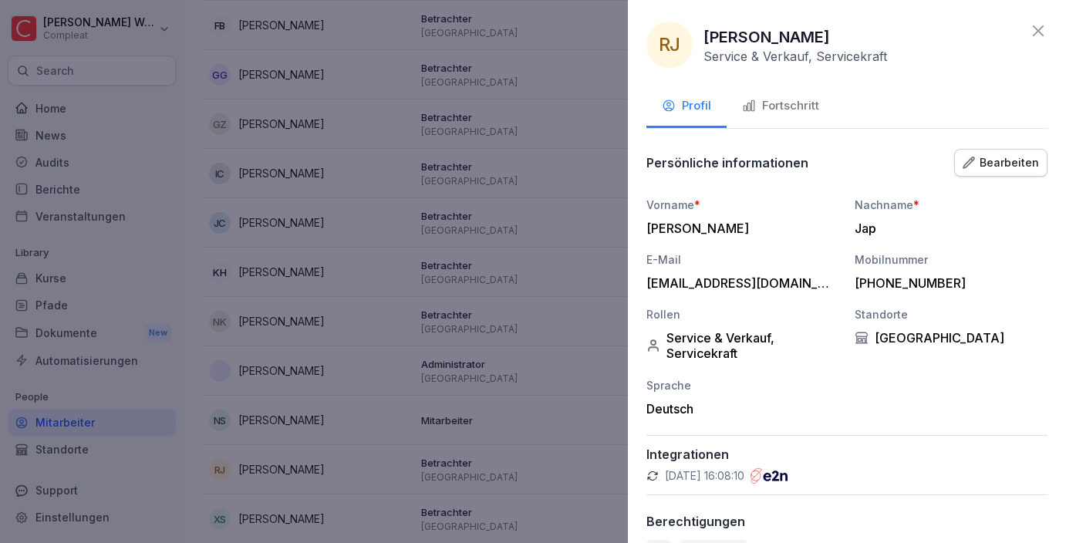
click at [788, 93] on button "Fortschritt" at bounding box center [781, 107] width 108 height 42
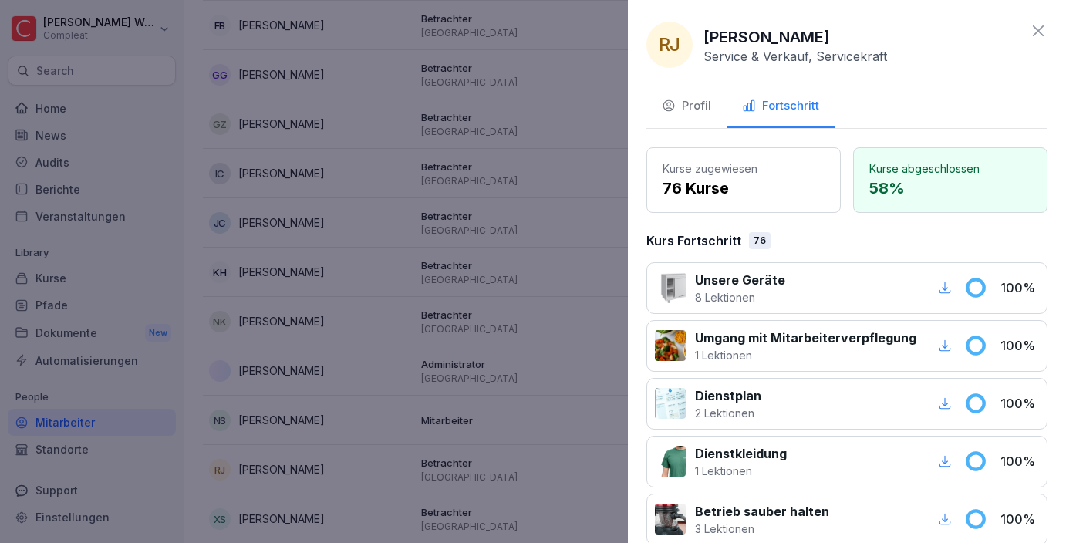
click at [573, 204] on div at bounding box center [533, 271] width 1066 height 543
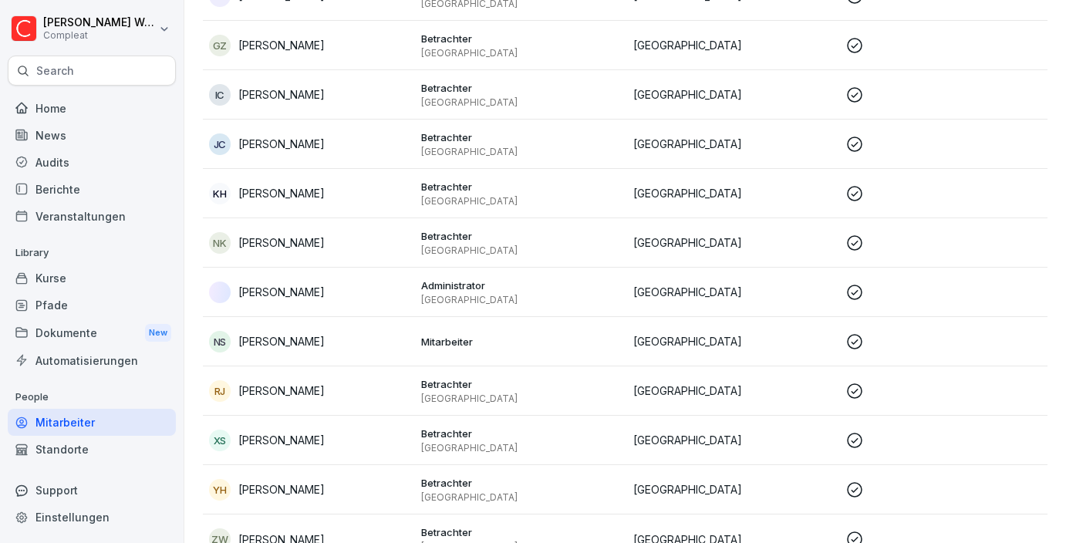
scroll to position [405, 0]
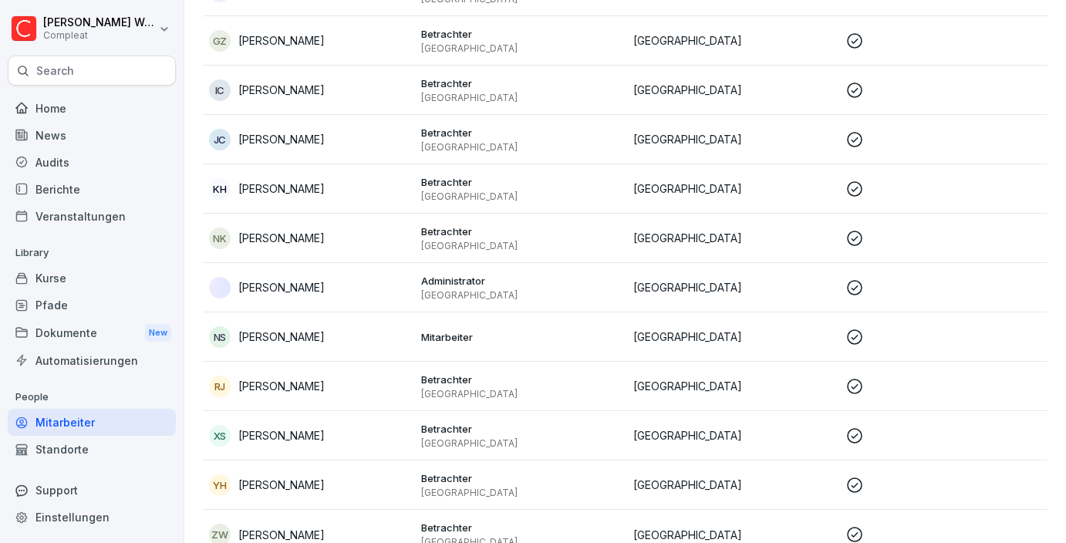
click at [505, 481] on p "Betrachter" at bounding box center [521, 478] width 200 height 14
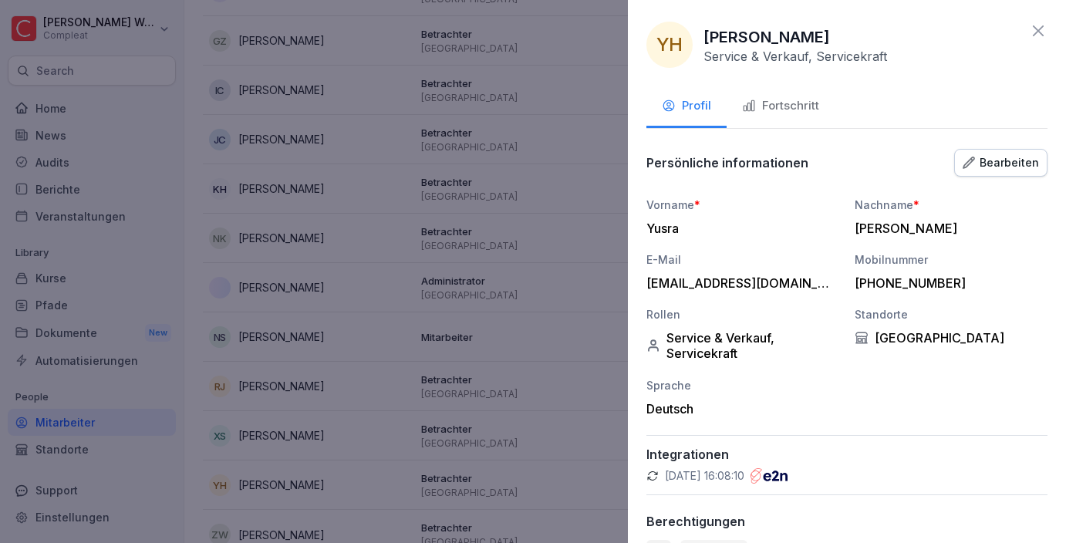
click at [788, 86] on button "Fortschritt" at bounding box center [781, 107] width 108 height 42
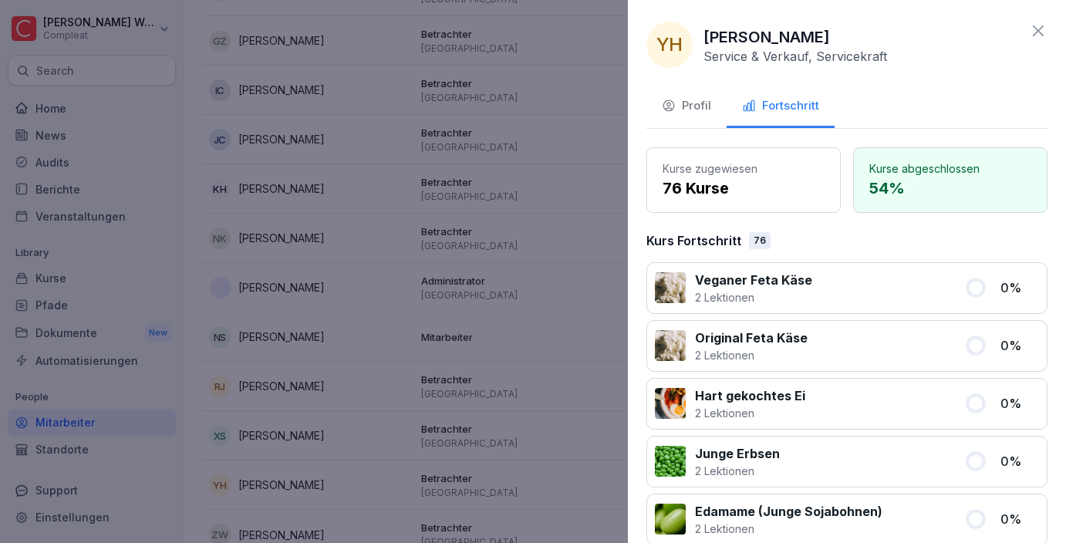
click at [529, 218] on div at bounding box center [533, 271] width 1066 height 543
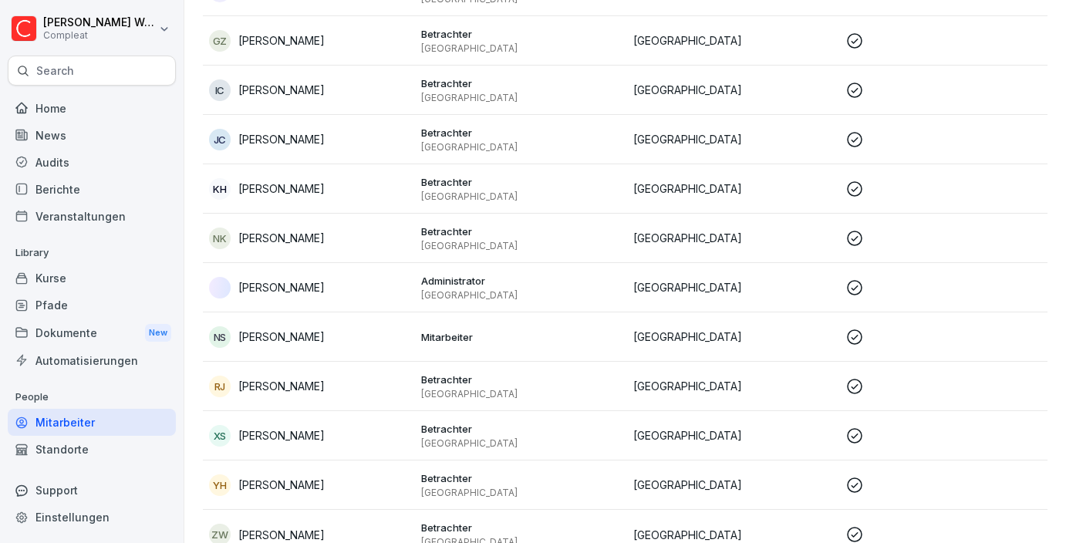
scroll to position [433, 0]
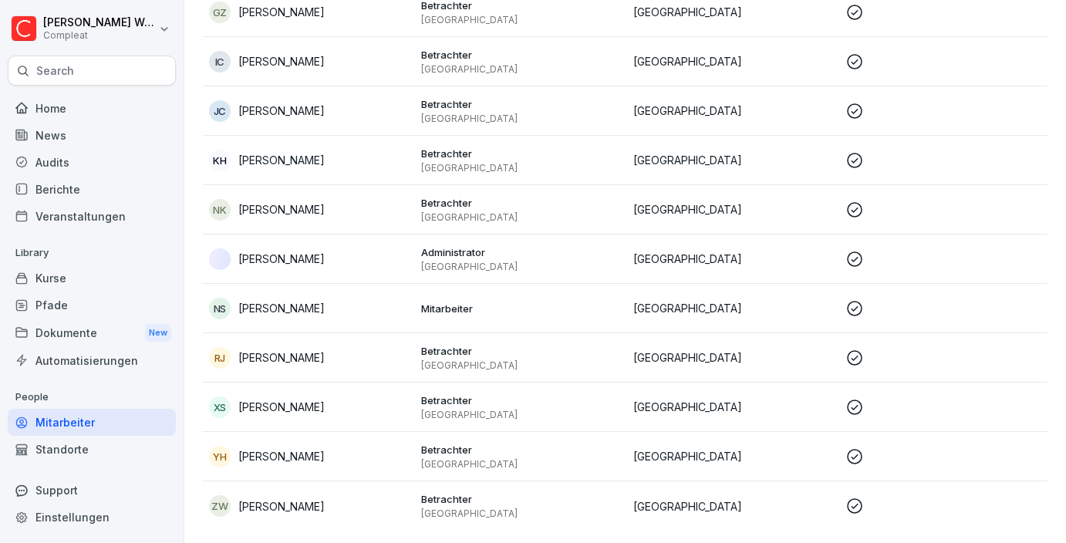
click at [510, 495] on p "Betrachter" at bounding box center [521, 499] width 200 height 14
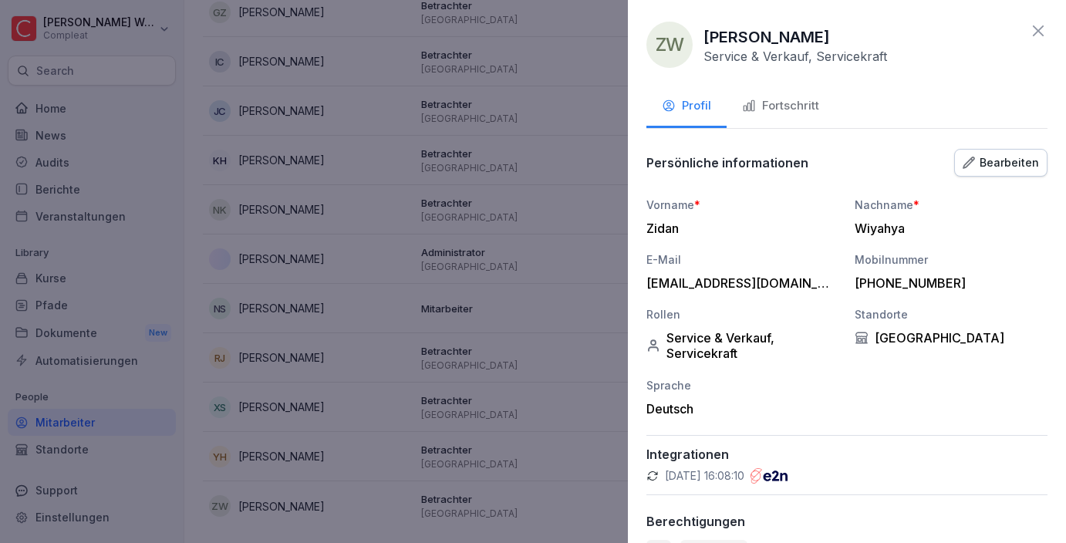
click at [787, 126] on button "Fortschritt" at bounding box center [781, 107] width 108 height 42
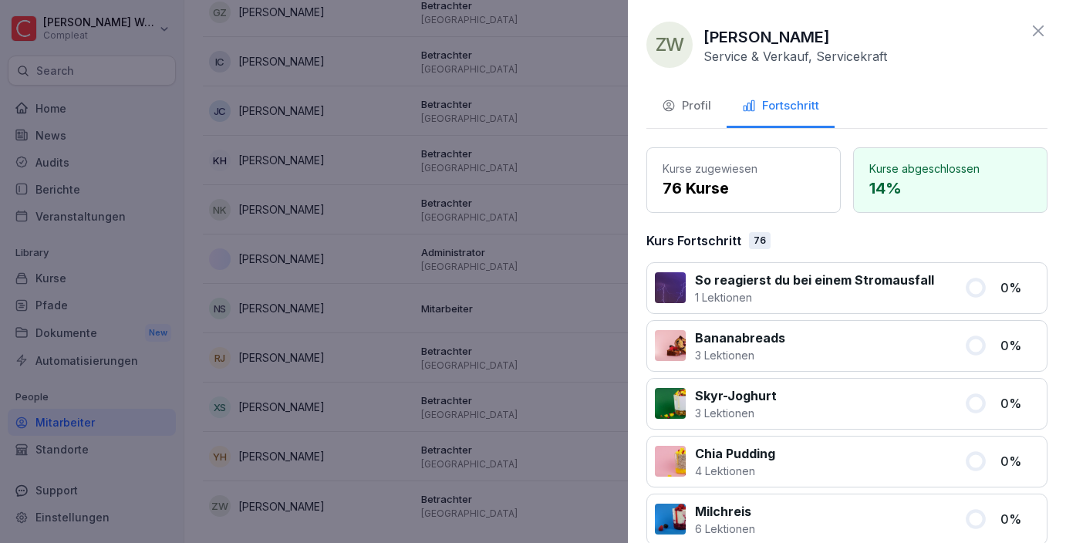
click at [518, 224] on div at bounding box center [533, 271] width 1066 height 543
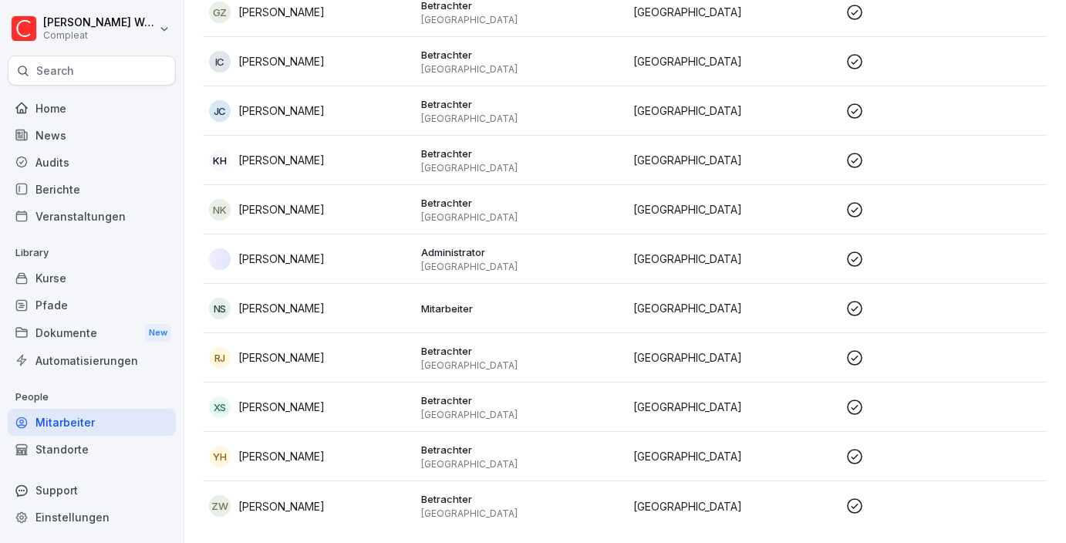
click at [75, 187] on div "Berichte" at bounding box center [92, 189] width 168 height 27
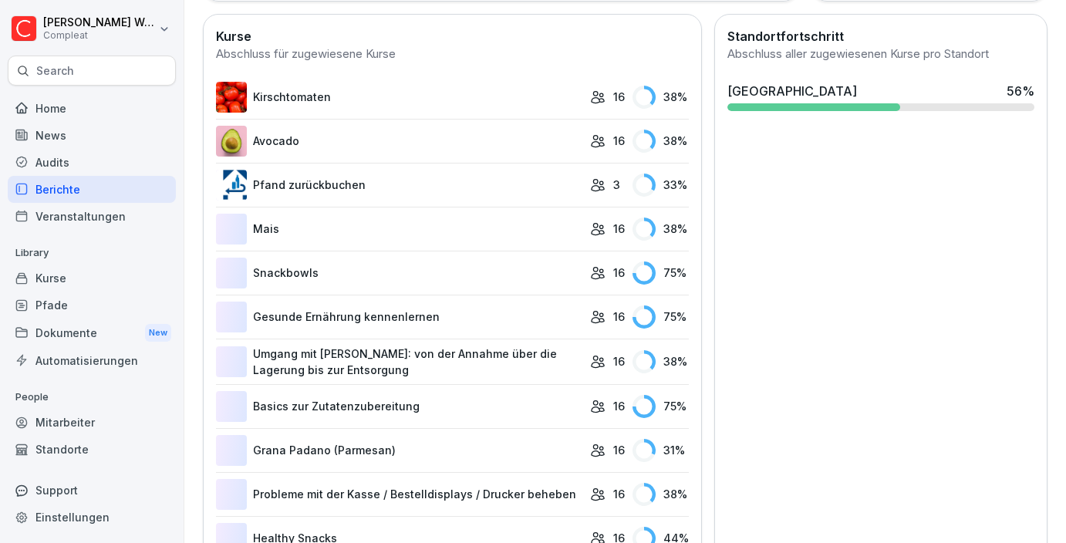
scroll to position [95, 0]
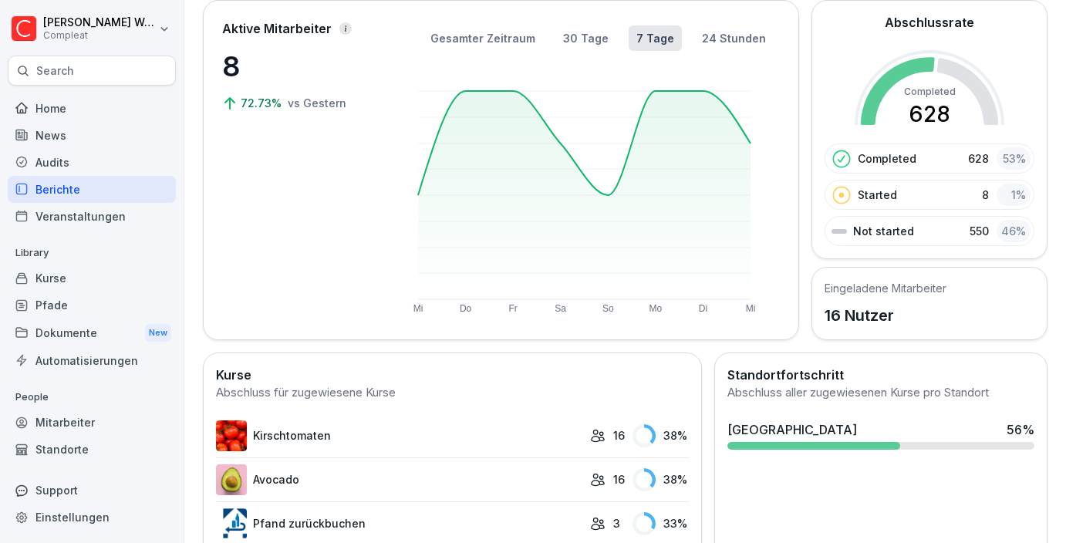
click at [889, 291] on h5 "Eingeladene Mitarbeiter" at bounding box center [886, 288] width 122 height 16
click at [871, 173] on div "Completed 628 53 % Started 8 1 % Not started 550 46 %" at bounding box center [930, 194] width 210 height 103
click at [794, 414] on div "[GEOGRAPHIC_DATA] 56 %" at bounding box center [880, 435] width 319 height 42
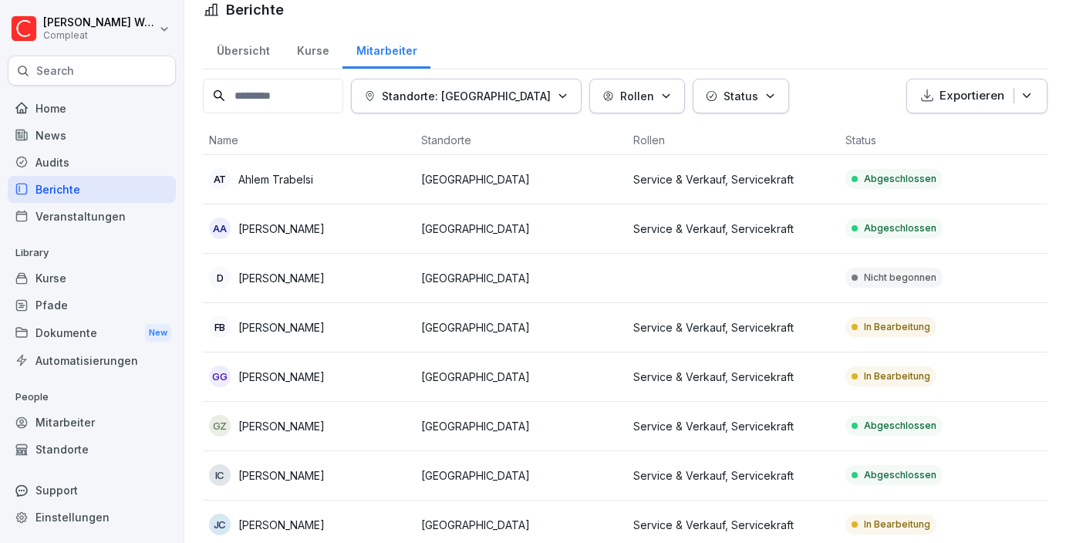
scroll to position [30, 0]
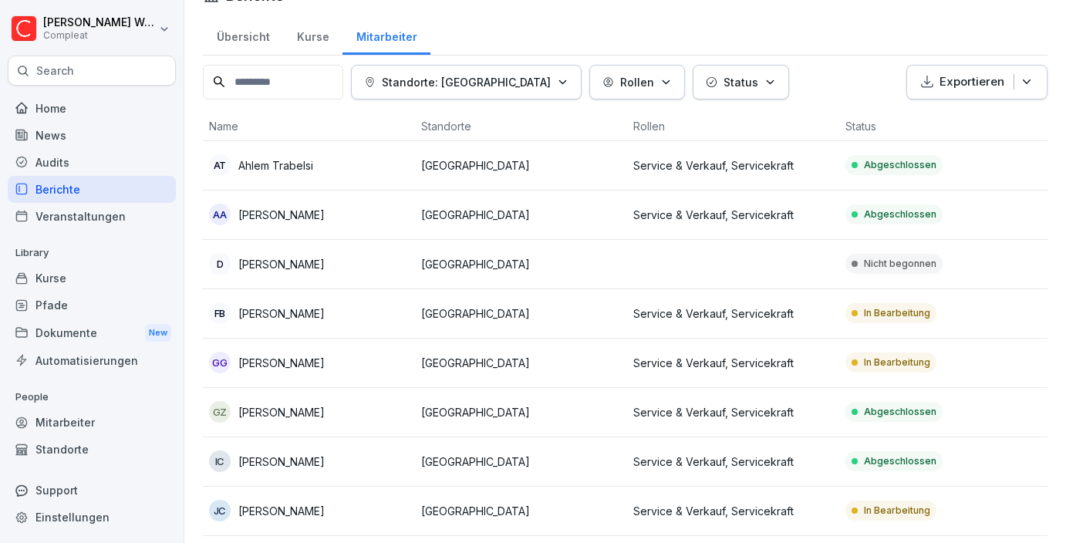
click at [947, 73] on p "Exportieren" at bounding box center [971, 82] width 65 height 18
click at [924, 147] on p "Als CSV Datei exportieren" at bounding box center [967, 144] width 133 height 14
click at [759, 272] on td at bounding box center [733, 264] width 212 height 49
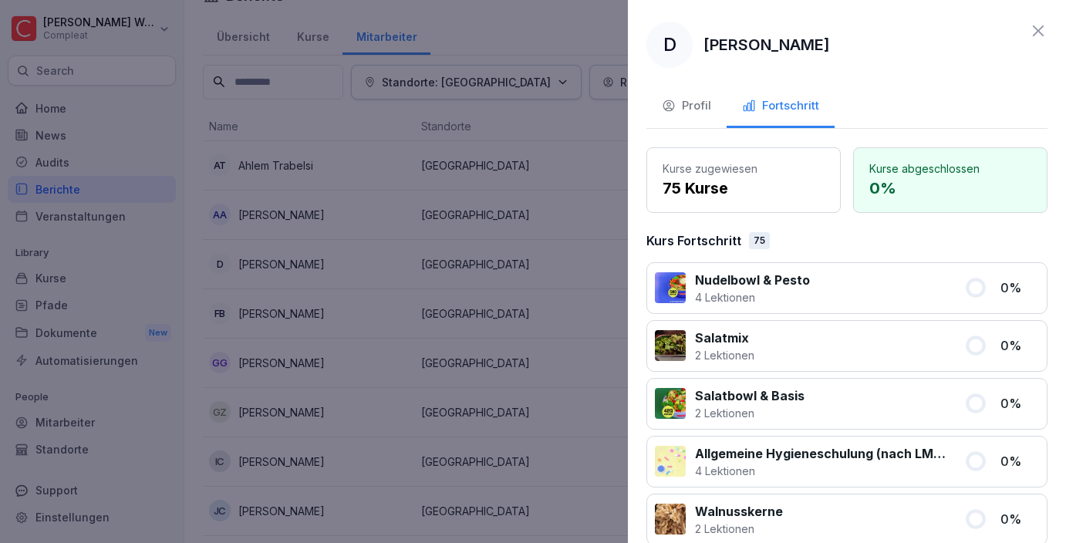
click at [683, 111] on div "Profil" at bounding box center [686, 106] width 49 height 18
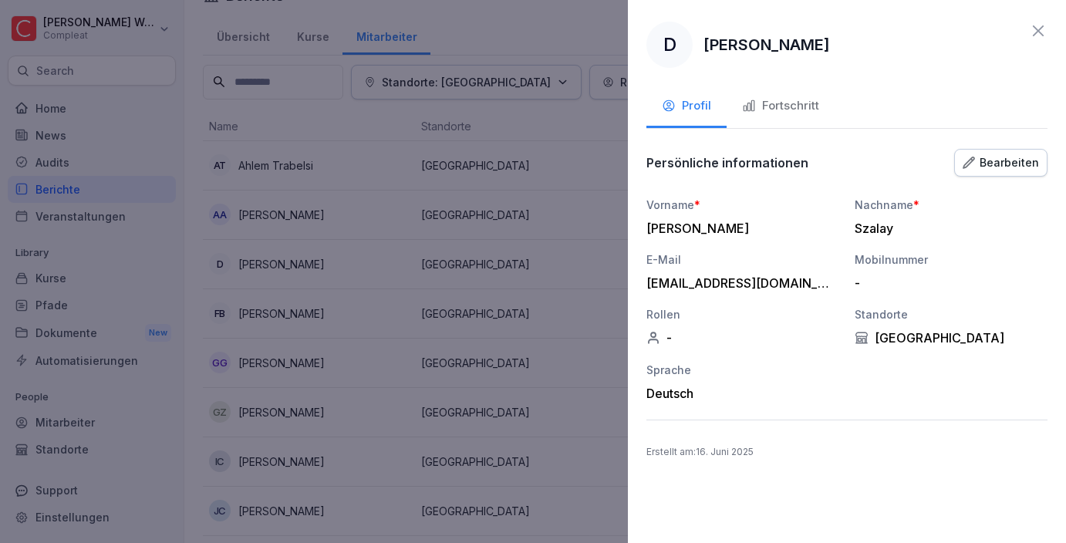
click at [997, 174] on button "Bearbeiten" at bounding box center [1000, 163] width 93 height 28
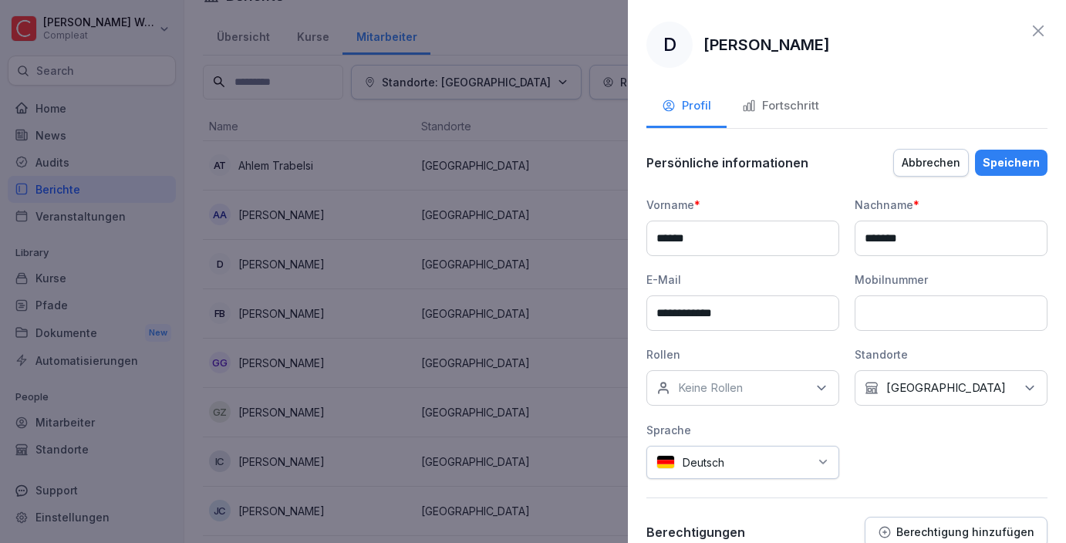
scroll to position [64, 0]
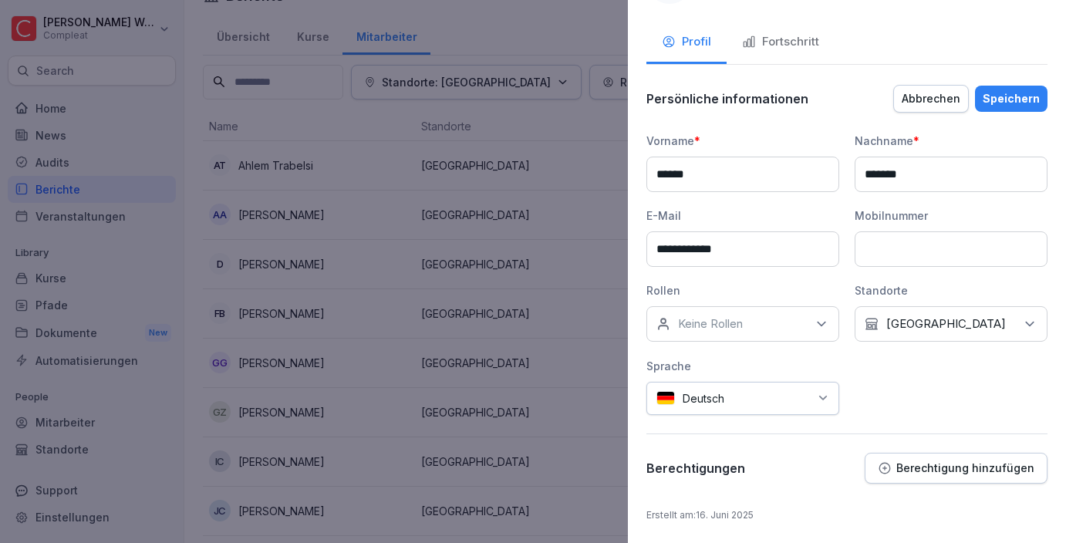
click at [899, 99] on button "Abbrechen" at bounding box center [931, 99] width 76 height 28
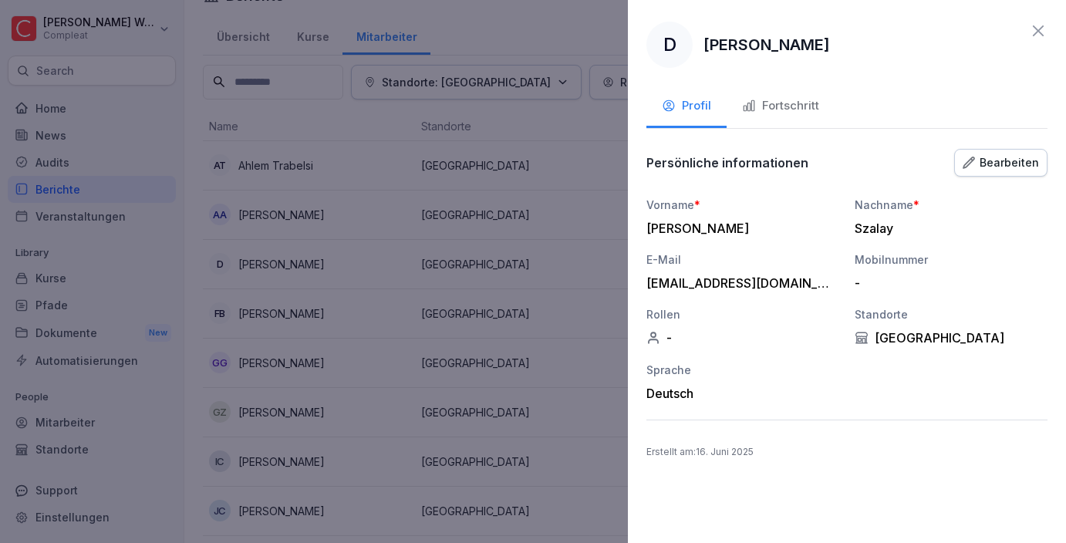
scroll to position [0, 0]
click at [1012, 167] on div "Bearbeiten" at bounding box center [1001, 162] width 76 height 17
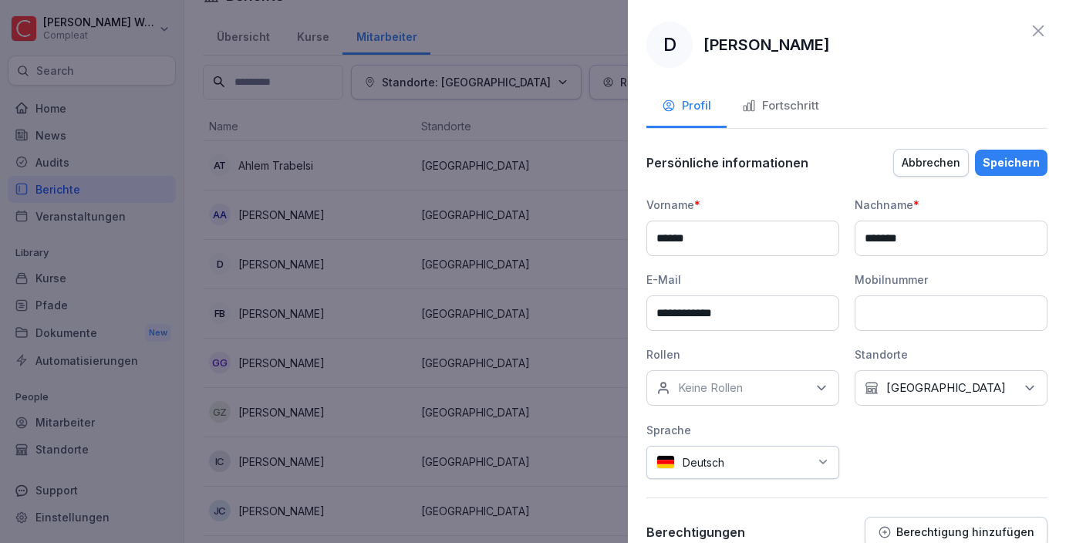
scroll to position [64, 0]
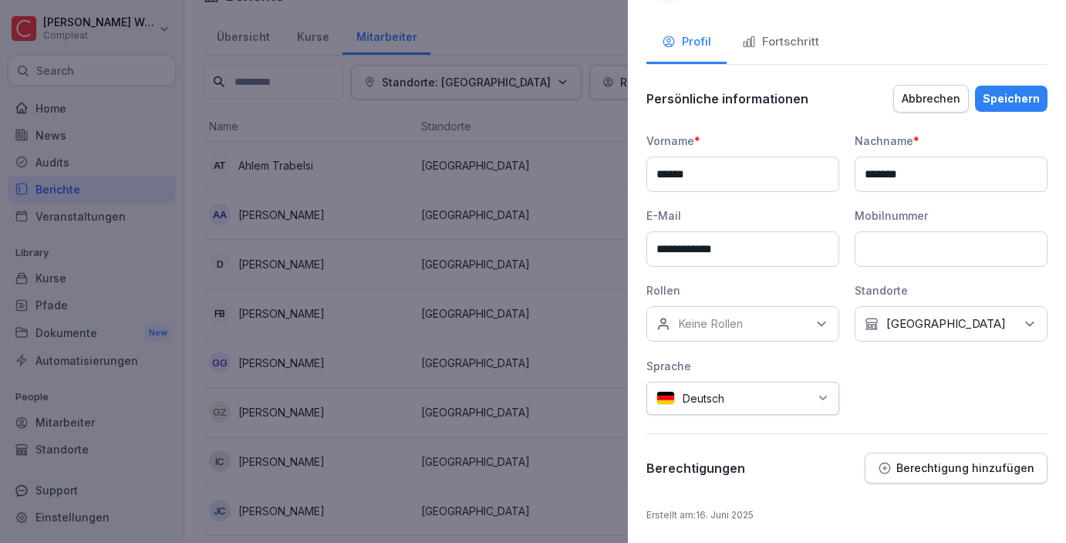
click at [926, 311] on div "Kein Standort [GEOGRAPHIC_DATA]" at bounding box center [951, 323] width 193 height 35
click at [876, 393] on button "[GEOGRAPHIC_DATA]" at bounding box center [872, 394] width 14 height 14
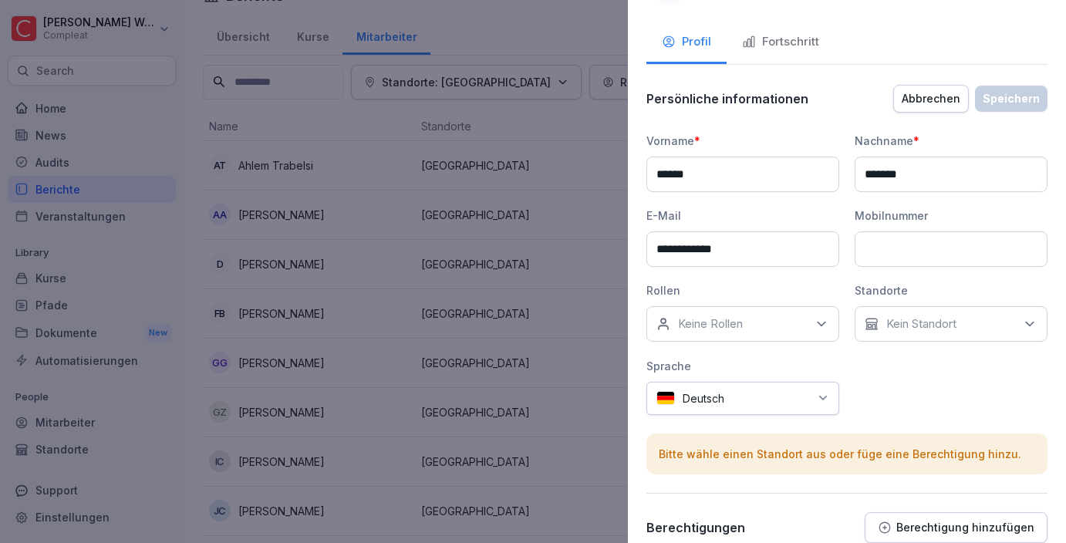
click at [953, 94] on div "Abbrechen" at bounding box center [931, 98] width 59 height 17
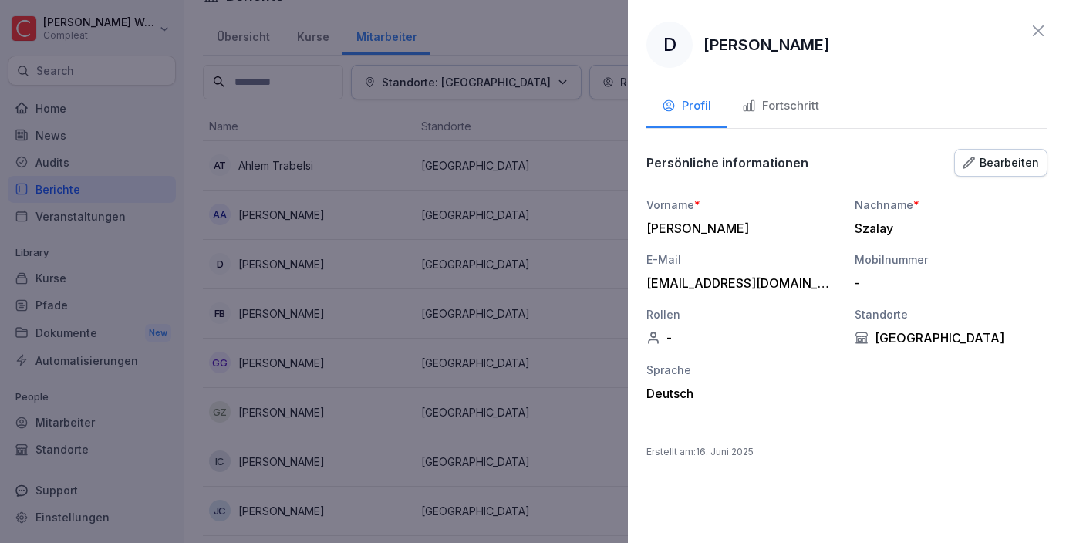
click at [1044, 32] on icon at bounding box center [1038, 31] width 19 height 19
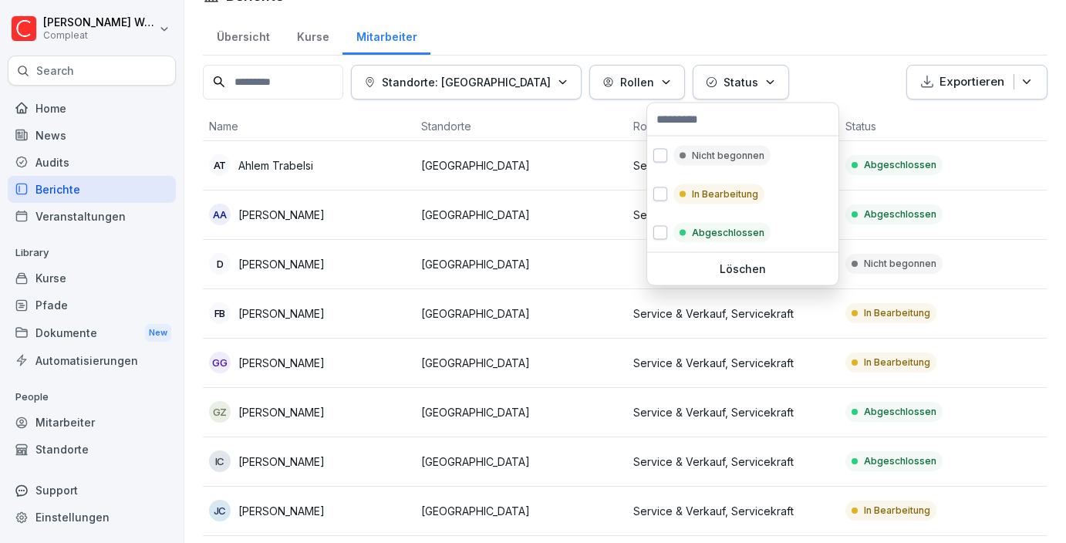
click at [721, 74] on div "Status" at bounding box center [741, 82] width 70 height 16
click at [567, 214] on html "[PERSON_NAME] Compleat Search Home News Audits Berichte Veranstaltungen Library…" at bounding box center [533, 271] width 1066 height 543
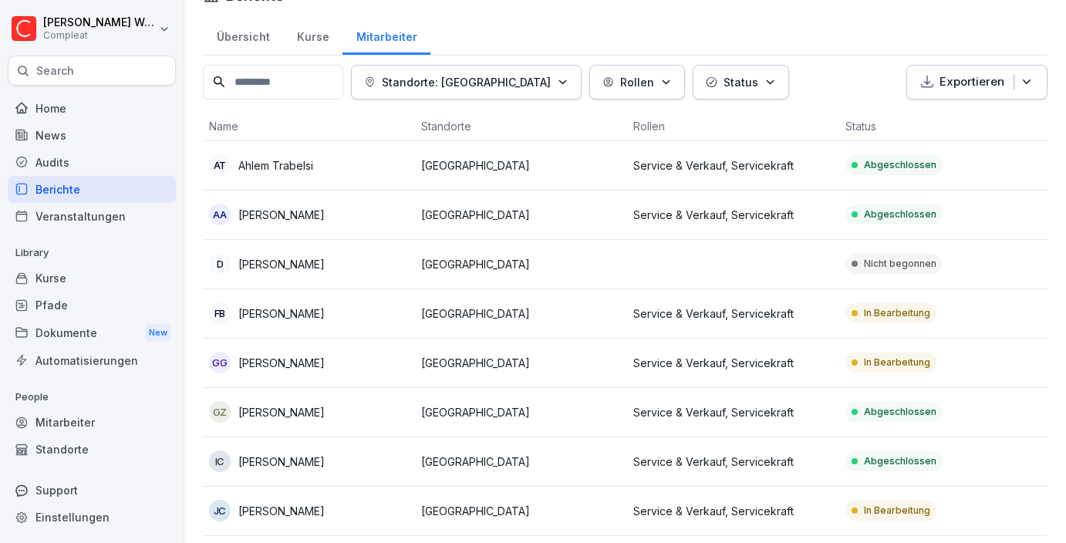
click at [515, 275] on td "[GEOGRAPHIC_DATA]" at bounding box center [521, 264] width 212 height 49
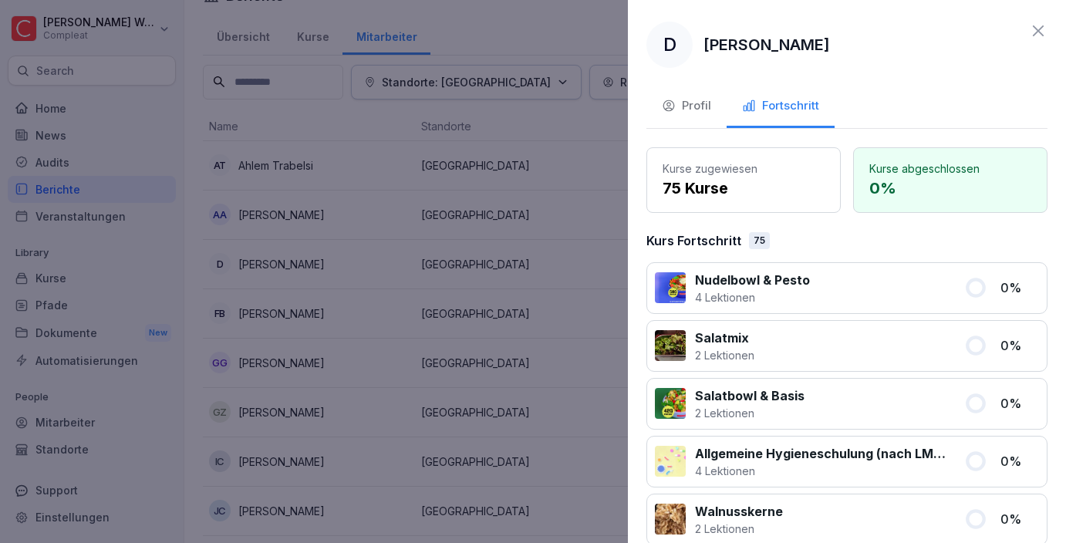
click at [682, 107] on div "Profil" at bounding box center [686, 106] width 49 height 18
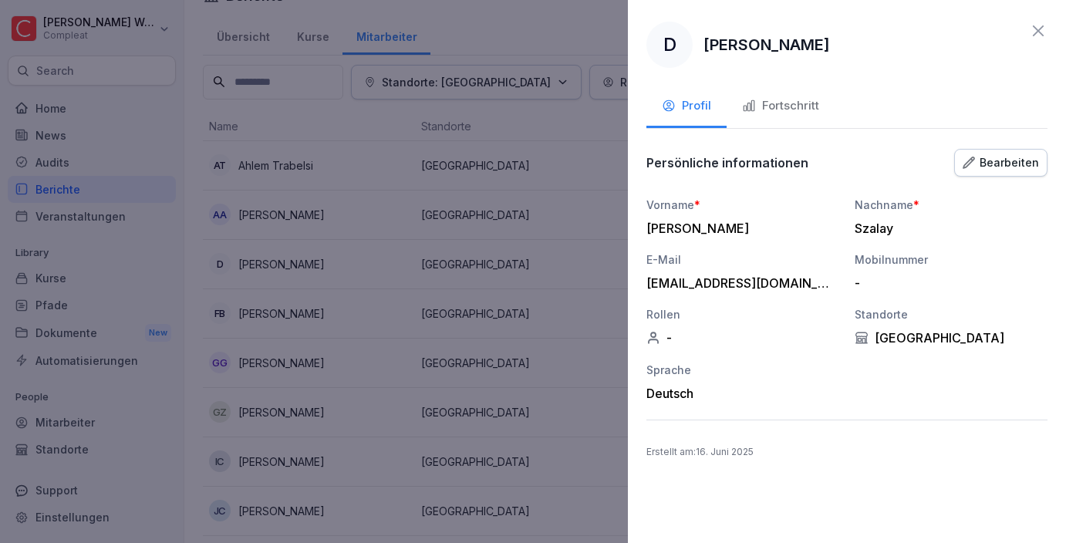
click at [1014, 164] on div "Bearbeiten" at bounding box center [1001, 162] width 76 height 17
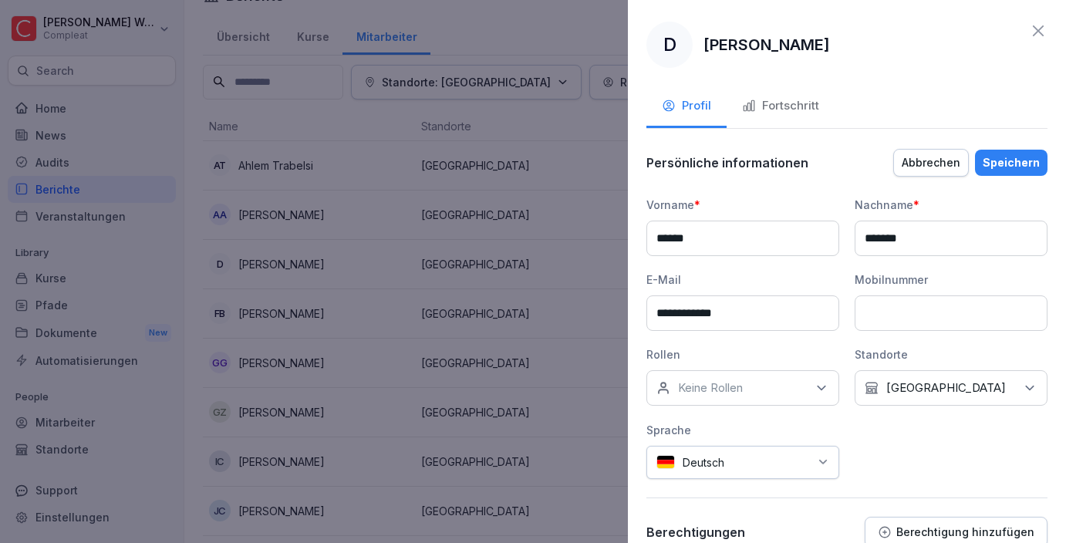
click at [1040, 24] on icon at bounding box center [1038, 31] width 19 height 19
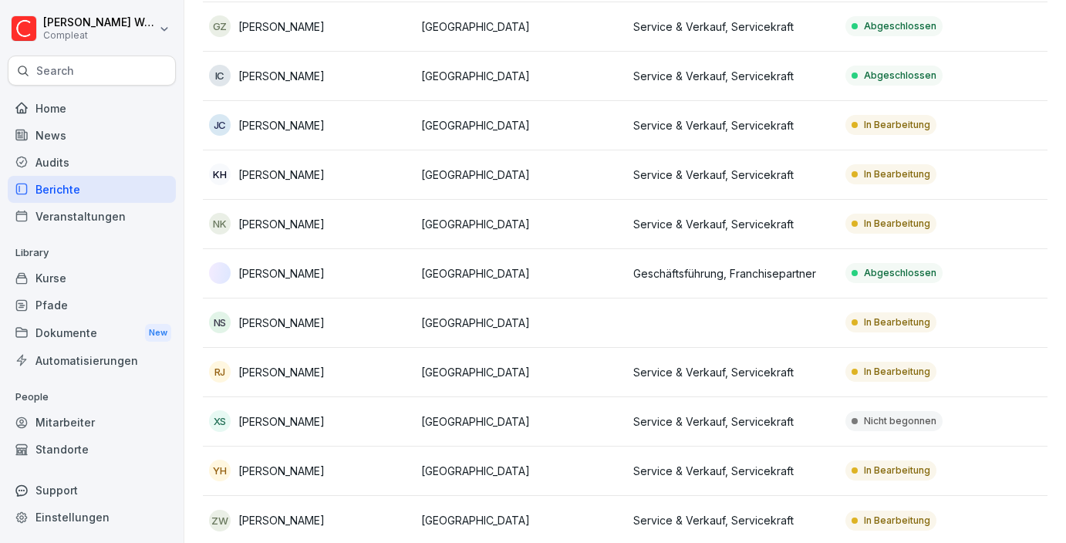
scroll to position [430, 0]
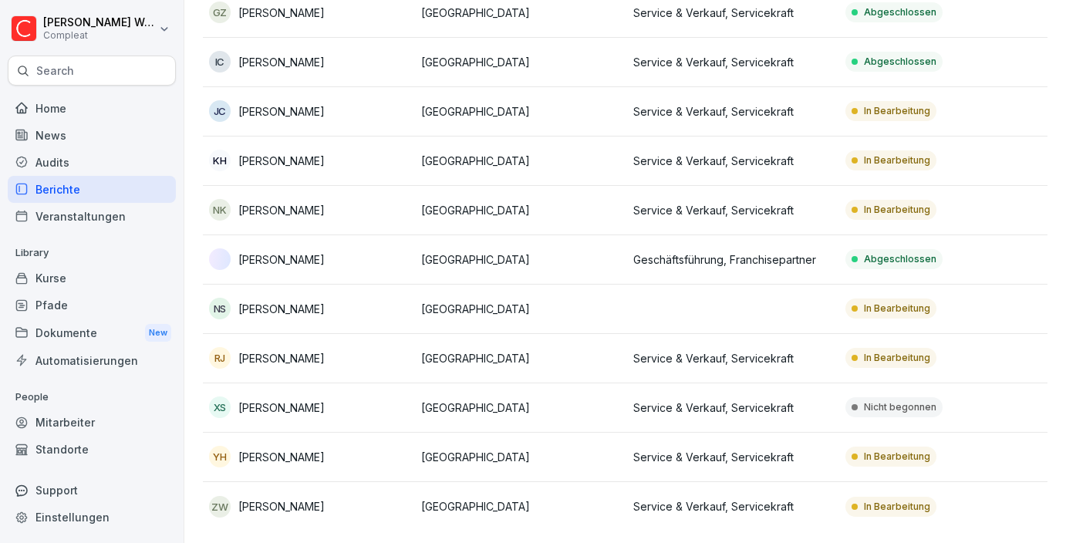
click at [693, 312] on td at bounding box center [733, 309] width 212 height 49
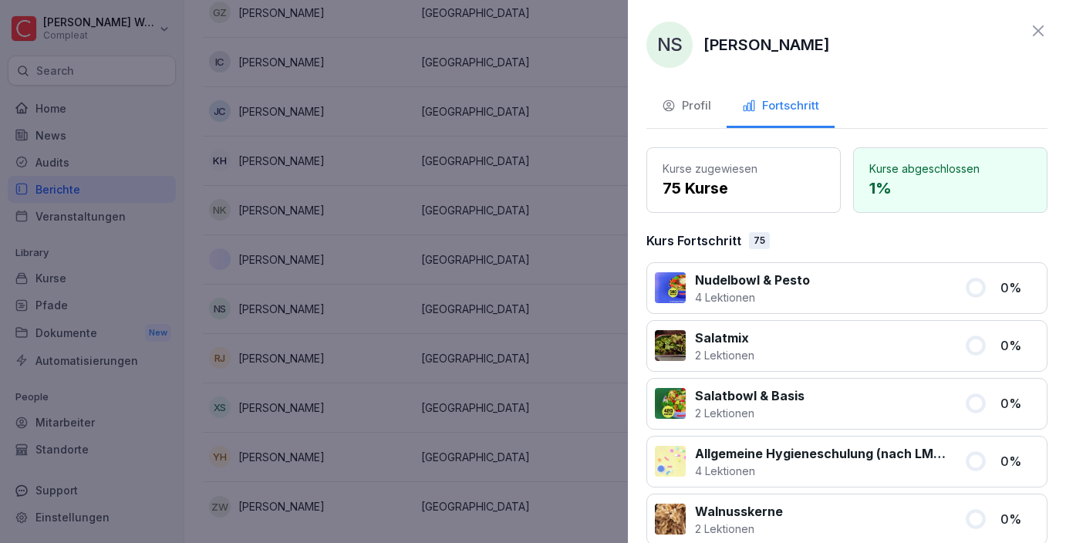
click at [702, 107] on div "Profil" at bounding box center [686, 106] width 49 height 18
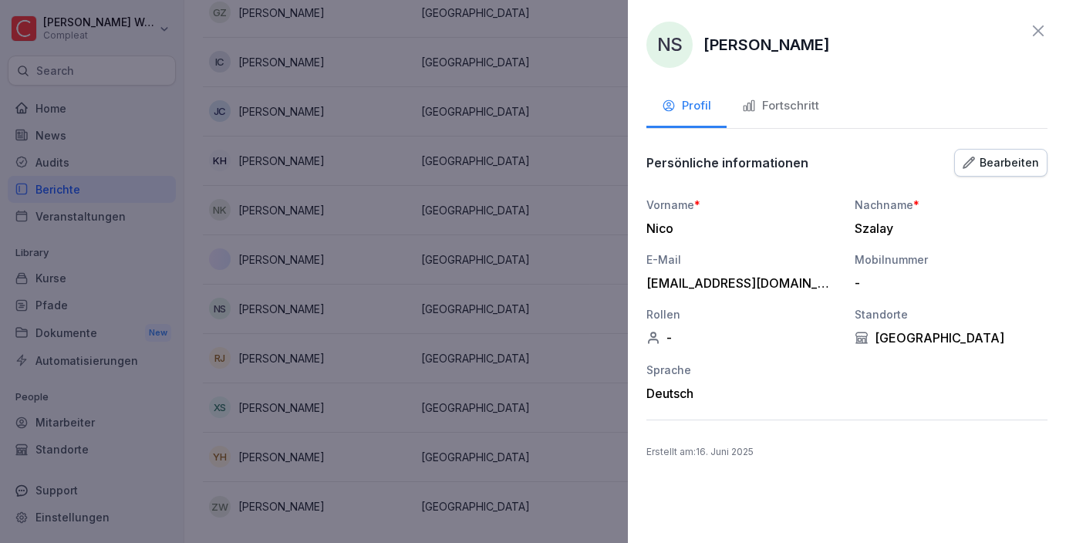
click at [1031, 35] on icon at bounding box center [1038, 31] width 19 height 19
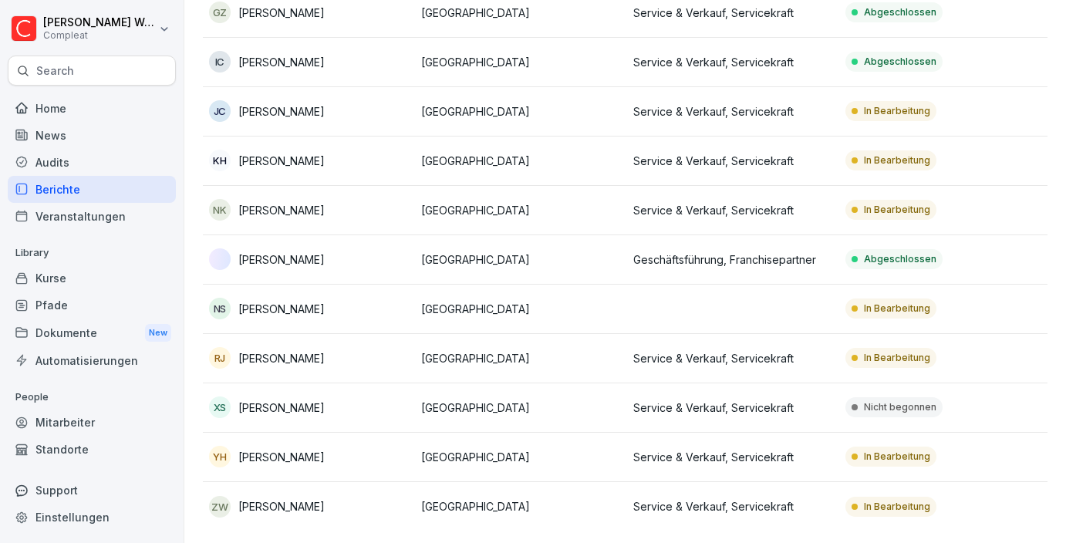
click at [118, 150] on div "Audits" at bounding box center [92, 162] width 168 height 27
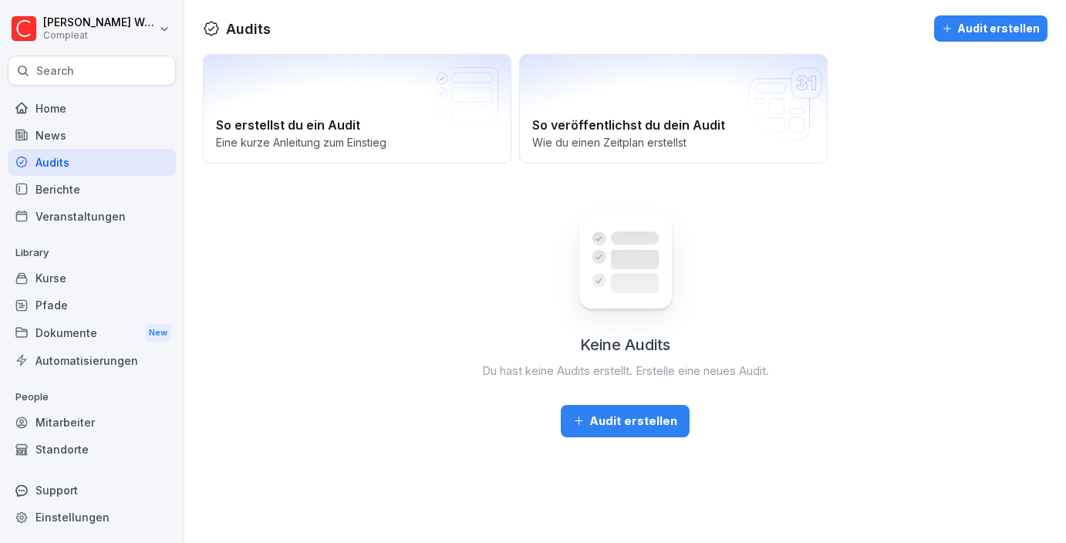
click at [103, 136] on div "News" at bounding box center [92, 135] width 168 height 27
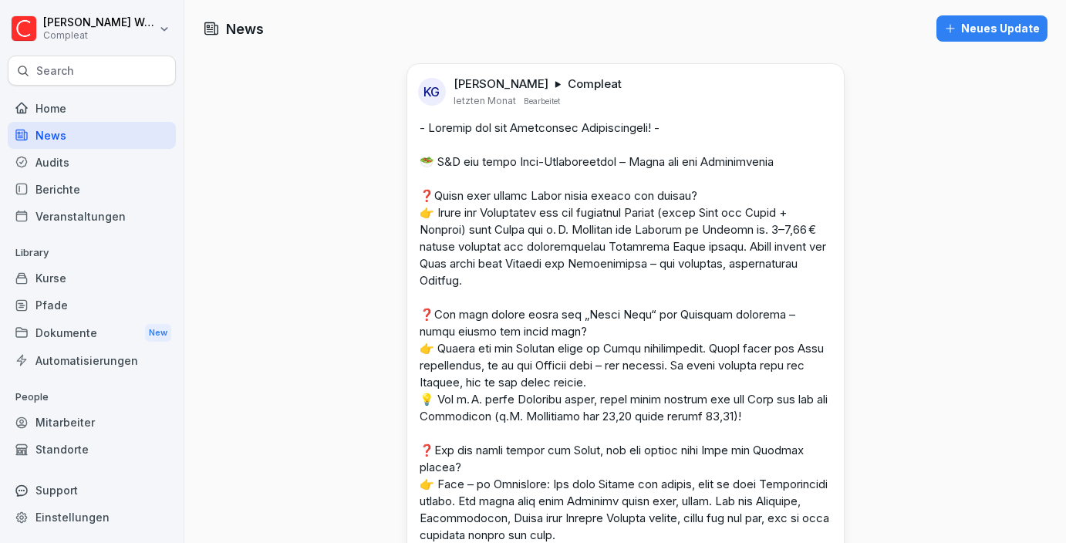
click at [99, 117] on div "Home" at bounding box center [92, 108] width 168 height 27
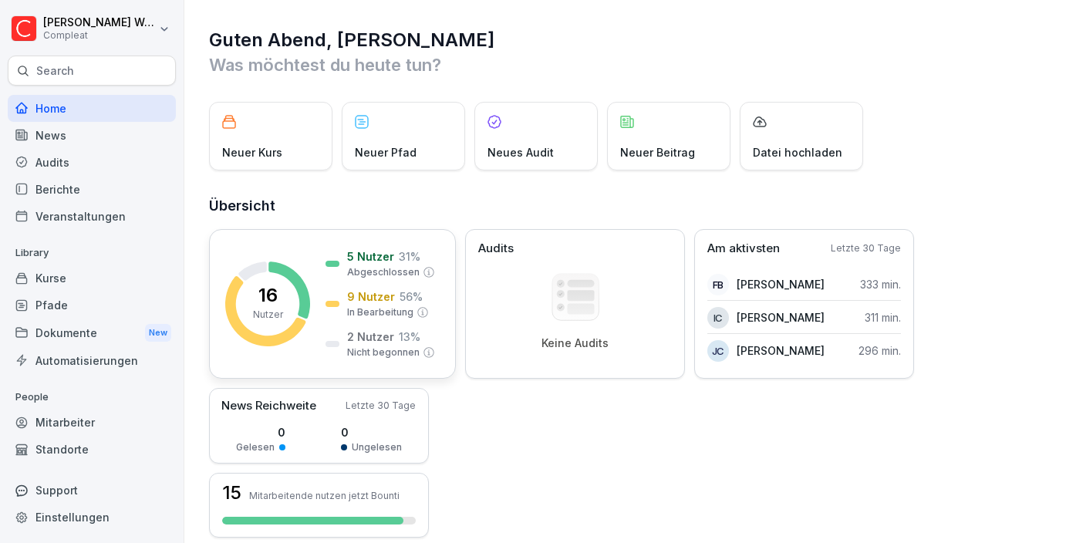
click at [363, 295] on p "9 Nutzer" at bounding box center [371, 296] width 48 height 16
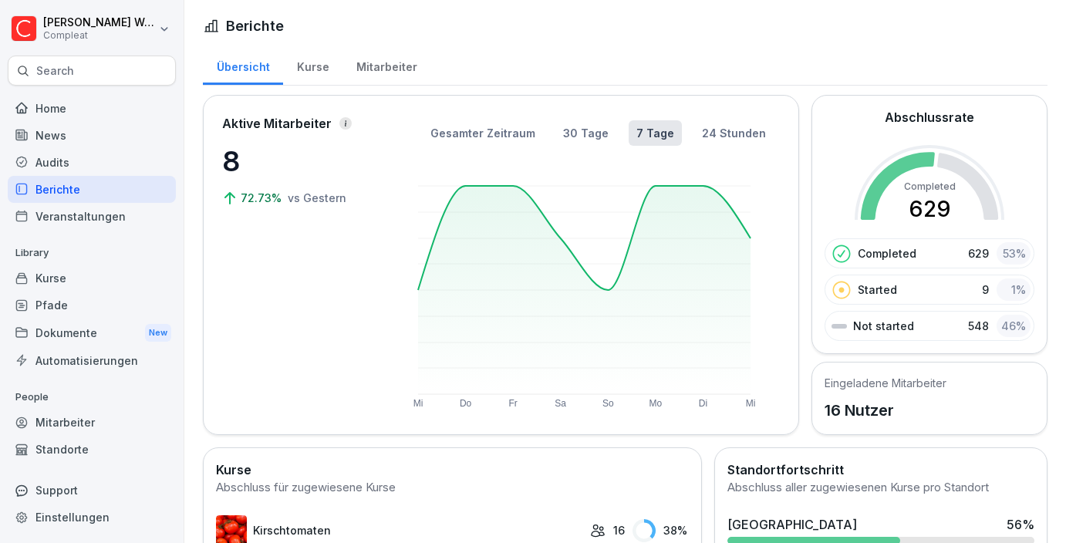
click at [421, 77] on div "Mitarbeiter" at bounding box center [386, 65] width 88 height 39
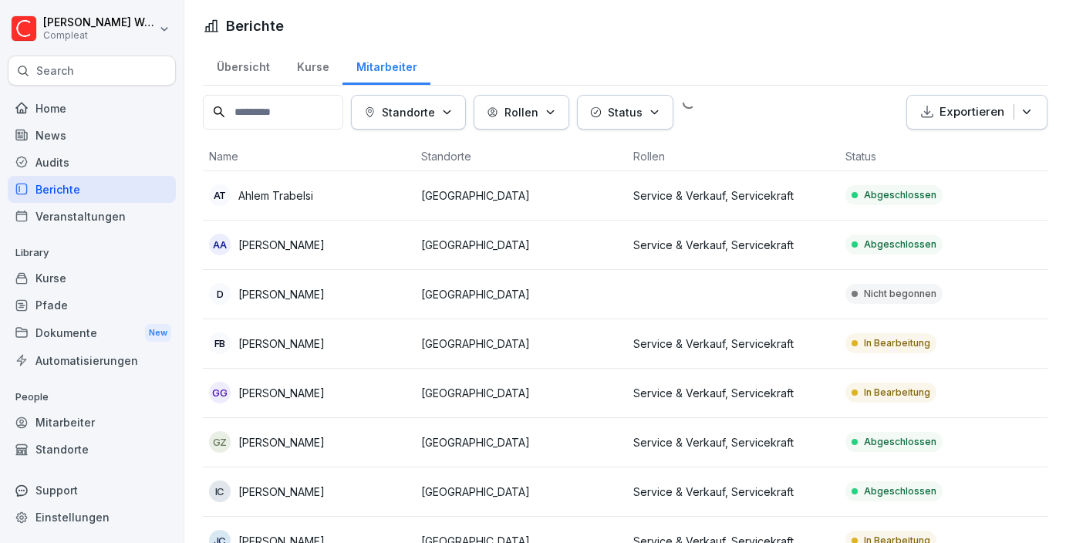
click at [389, 70] on div "Mitarbeiter" at bounding box center [386, 65] width 88 height 39
